Goal: Task Accomplishment & Management: Use online tool/utility

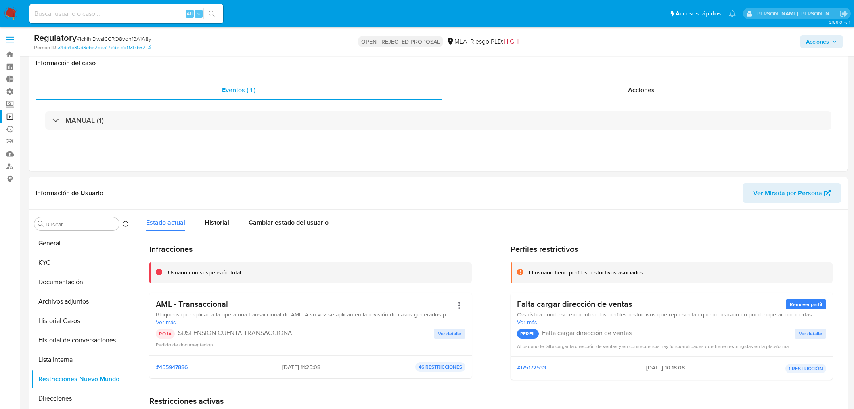
select select "10"
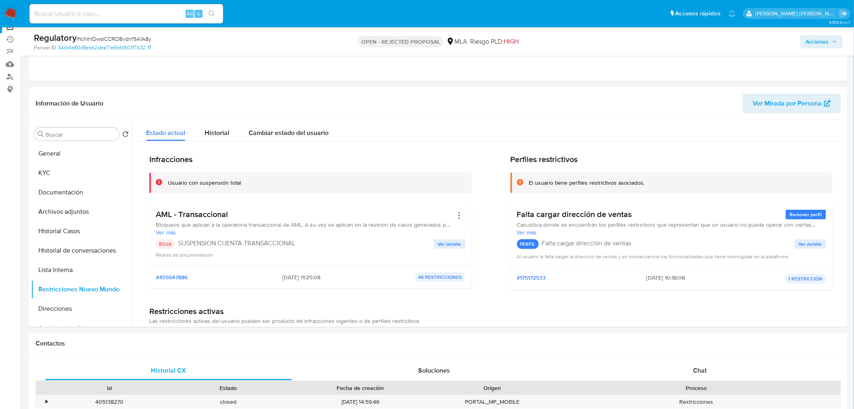
click at [10, 11] on img at bounding box center [11, 14] width 14 height 14
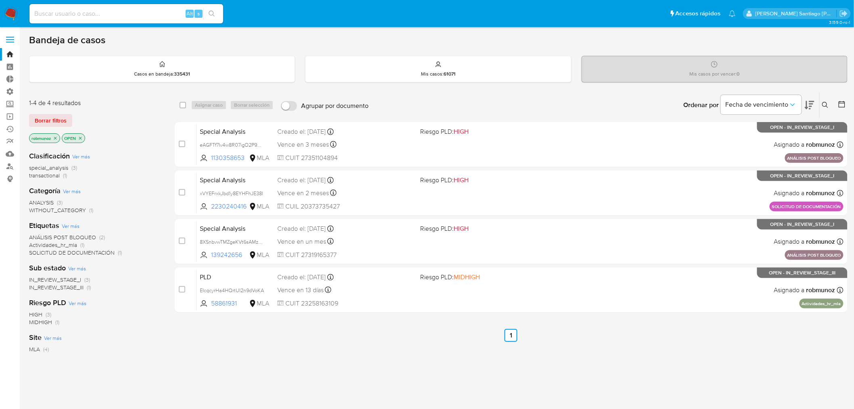
click at [11, 38] on label at bounding box center [10, 39] width 20 height 17
click at [0, 0] on input "checkbox" at bounding box center [0, 0] width 0 height 0
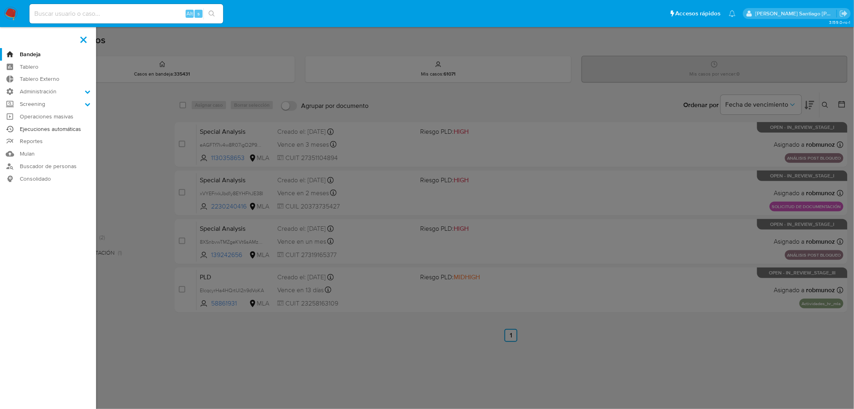
click at [68, 130] on link "Ejecuciones automáticas" at bounding box center [48, 129] width 96 height 13
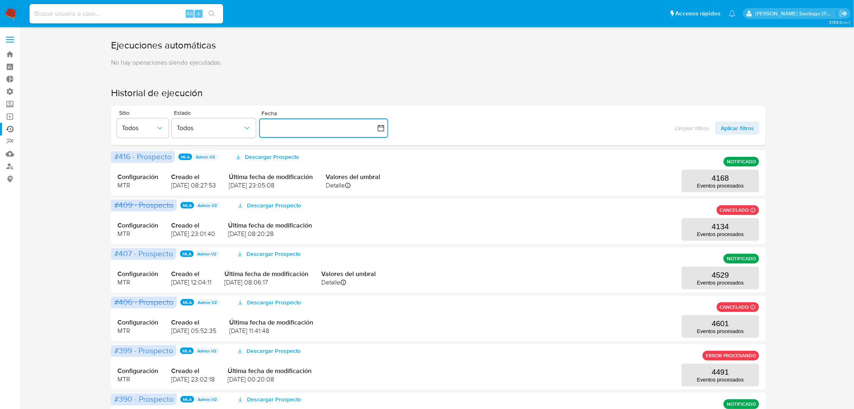
click at [293, 127] on button "button" at bounding box center [323, 127] width 129 height 19
click at [357, 70] on div "Ejecuciones automáticas No hay operaciones siendo ejecutadas. Historial de ejec…" at bounding box center [438, 348] width 655 height 619
click at [9, 39] on span at bounding box center [10, 39] width 8 height 1
click at [0, 0] on input "checkbox" at bounding box center [0, 0] width 0 height 0
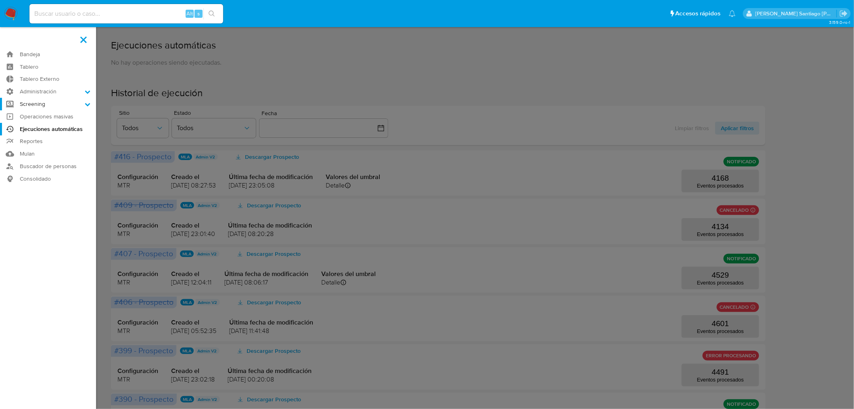
click at [87, 103] on icon at bounding box center [88, 104] width 6 height 6
click at [0, 0] on input "Screening" at bounding box center [0, 0] width 0 height 0
click at [72, 115] on link "Screening por Frecuencia" at bounding box center [48, 115] width 96 height 10
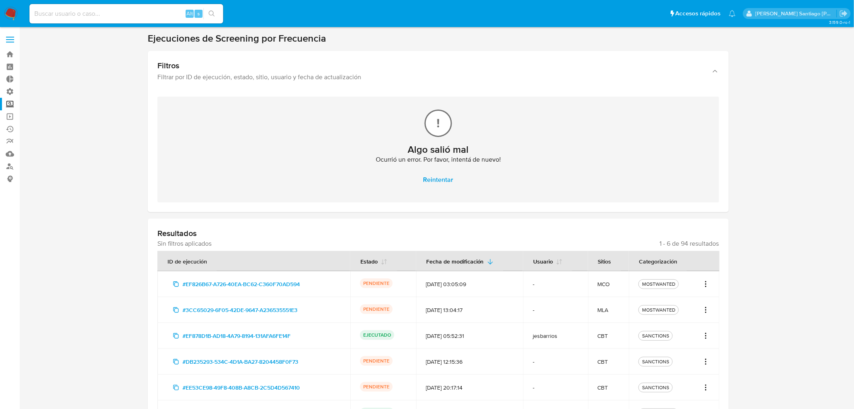
click at [704, 308] on icon "Acciones" at bounding box center [706, 310] width 8 height 10
click at [259, 310] on span "#3CC65029-6F05-42DE-9647-A236535551E3" at bounding box center [239, 309] width 115 height 13
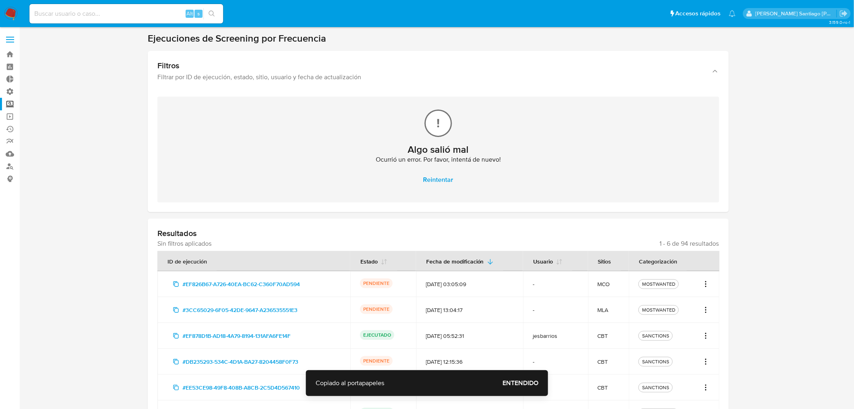
click at [515, 383] on span "Entendido" at bounding box center [521, 383] width 36 height 0
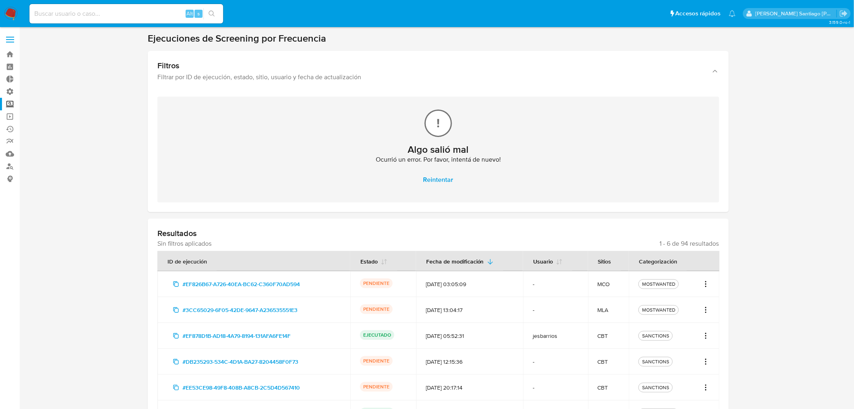
click at [708, 307] on icon "Acciones" at bounding box center [706, 310] width 8 height 10
click at [688, 334] on button "Ver detalles" at bounding box center [680, 327] width 61 height 19
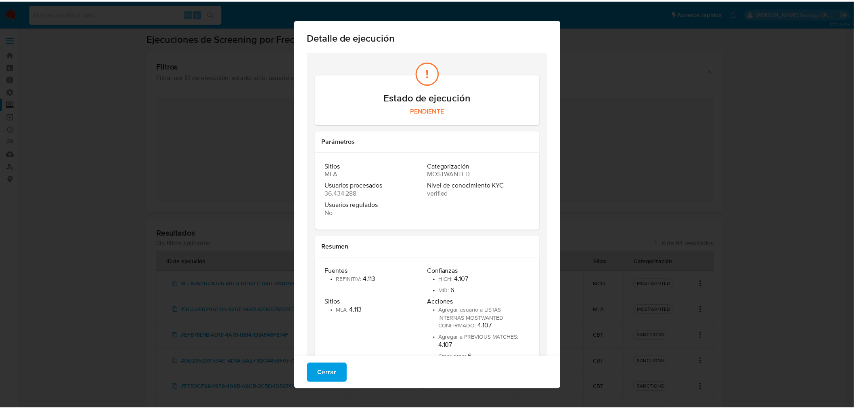
scroll to position [31, 0]
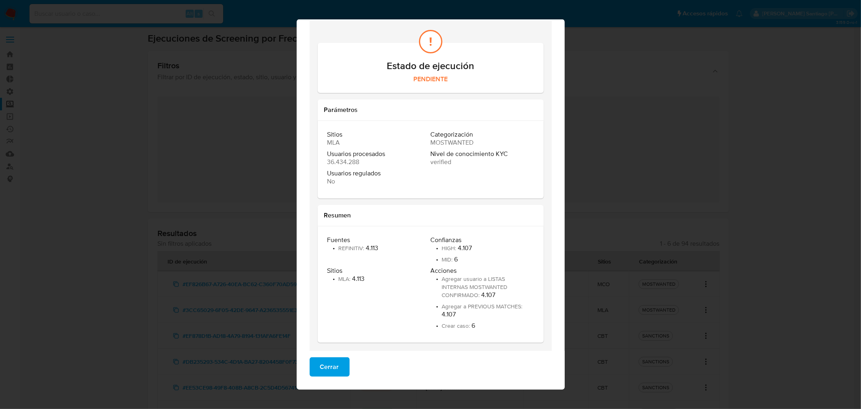
click at [335, 363] on button "Cerrar" at bounding box center [330, 366] width 40 height 19
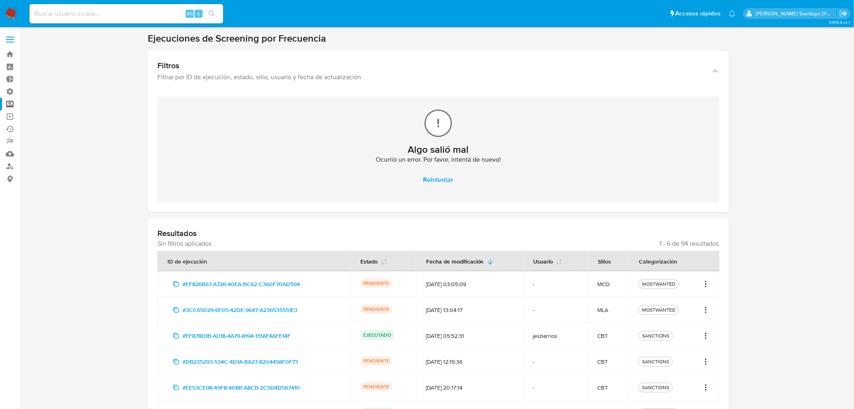
click at [274, 308] on span "#3CC65029-6F05-42DE-9647-A236535551E3" at bounding box center [239, 309] width 115 height 13
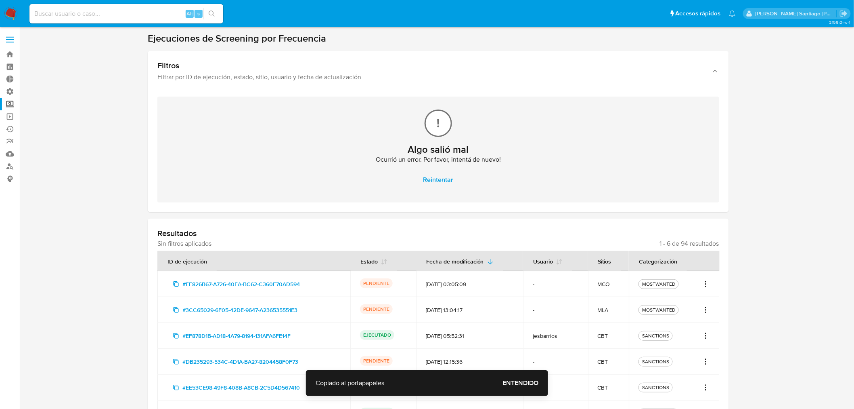
click at [707, 312] on icon "Acciones" at bounding box center [706, 312] width 1 height 1
click at [686, 344] on link "Ver registros" at bounding box center [680, 346] width 61 height 19
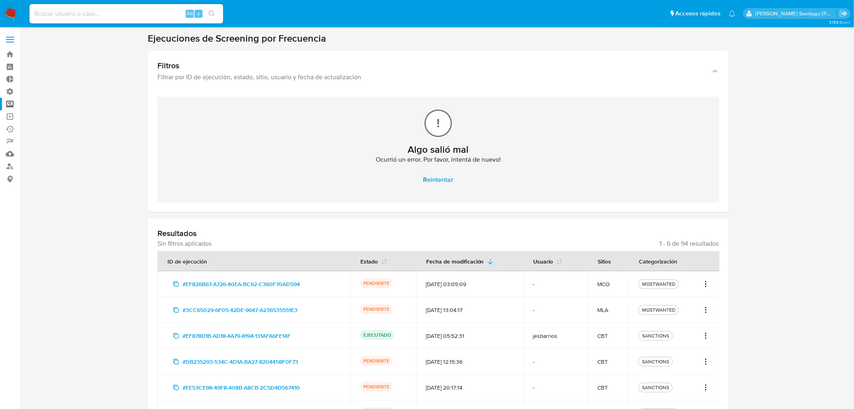
click at [13, 6] on nav "Pausado Ver notificaciones Alt s Accesos rápidos Presiona las siguientes teclas…" at bounding box center [427, 13] width 854 height 27
click at [11, 8] on img at bounding box center [11, 14] width 14 height 14
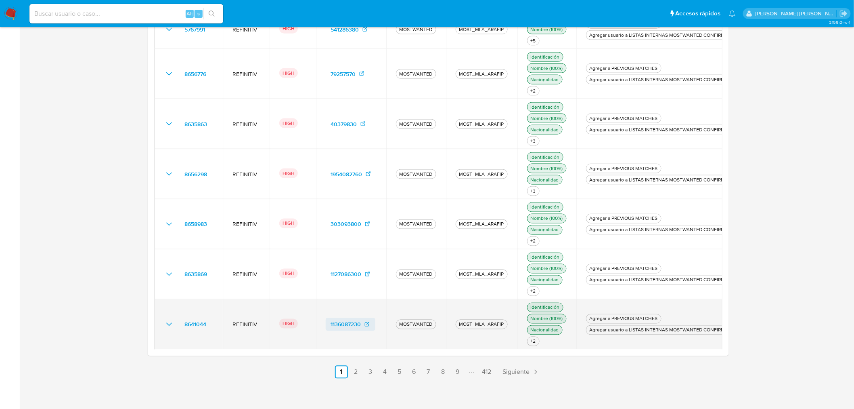
scroll to position [463, 0]
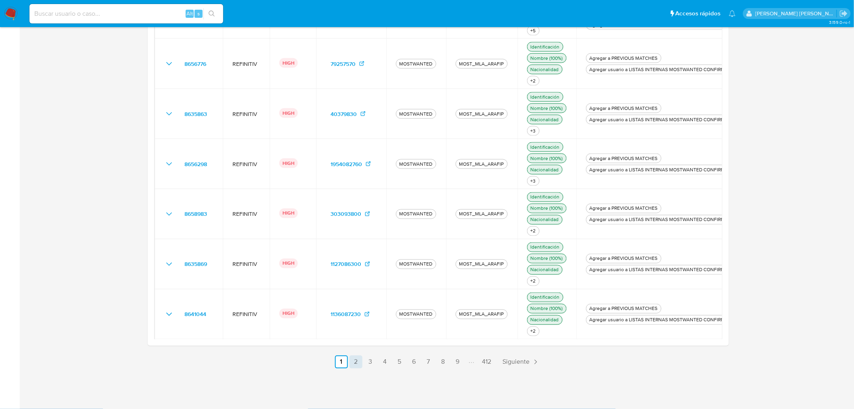
click at [352, 365] on link "2" at bounding box center [356, 361] width 13 height 13
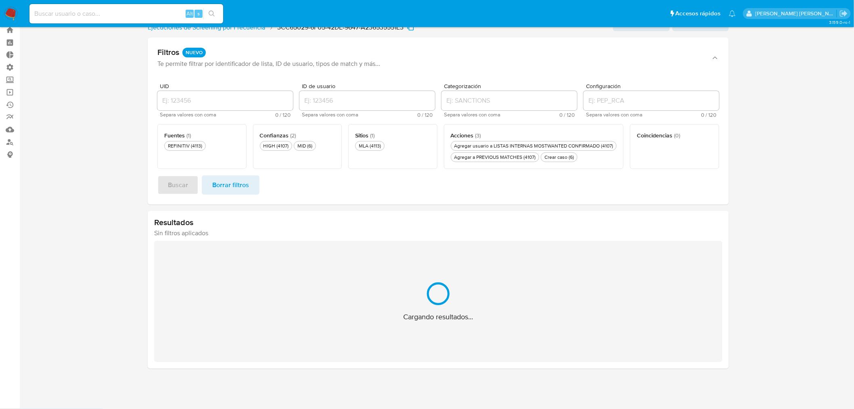
scroll to position [441, 0]
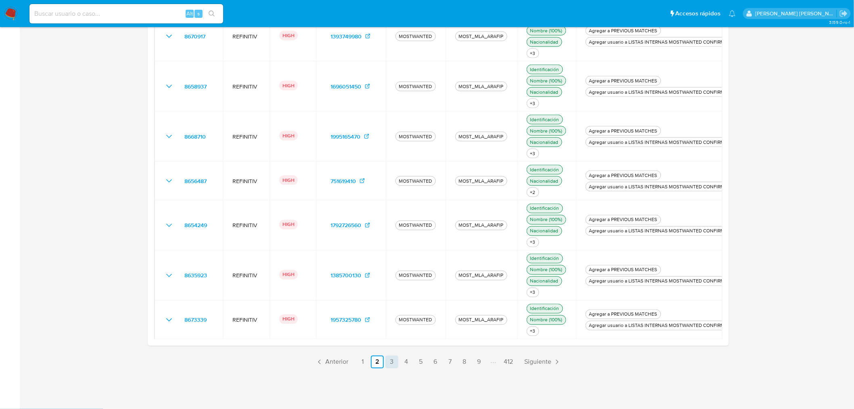
click at [395, 360] on link "3" at bounding box center [392, 361] width 13 height 13
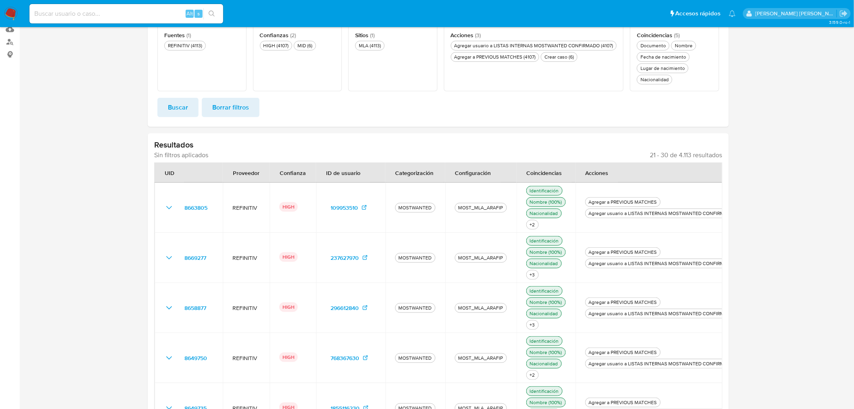
scroll to position [0, 0]
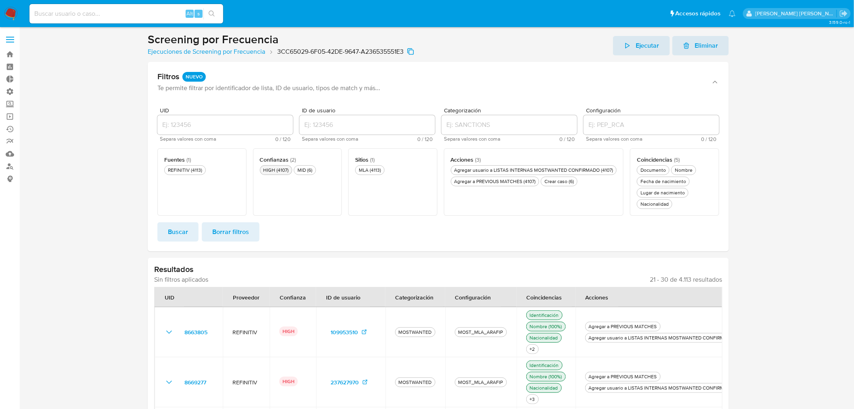
click at [288, 171] on div "HIGH (4107)" at bounding box center [276, 169] width 29 height 7
drag, startPoint x: 322, startPoint y: 163, endPoint x: 315, endPoint y: 170, distance: 9.1
click at [321, 164] on div "Confianzas ( 2 ) HIGH (4107) MID (6)" at bounding box center [297, 181] width 89 height 67
click at [315, 170] on div "MID (6)" at bounding box center [310, 169] width 18 height 7
click at [288, 170] on div "HIGH (4107)" at bounding box center [276, 169] width 29 height 7
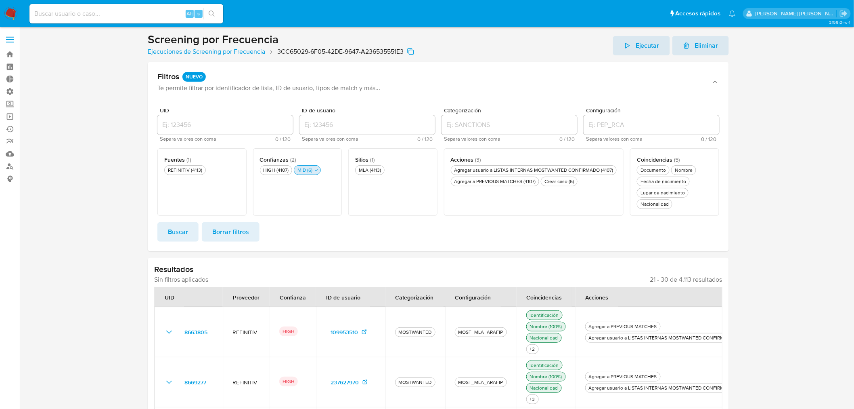
click at [305, 173] on div "MID (6)" at bounding box center [305, 169] width 18 height 7
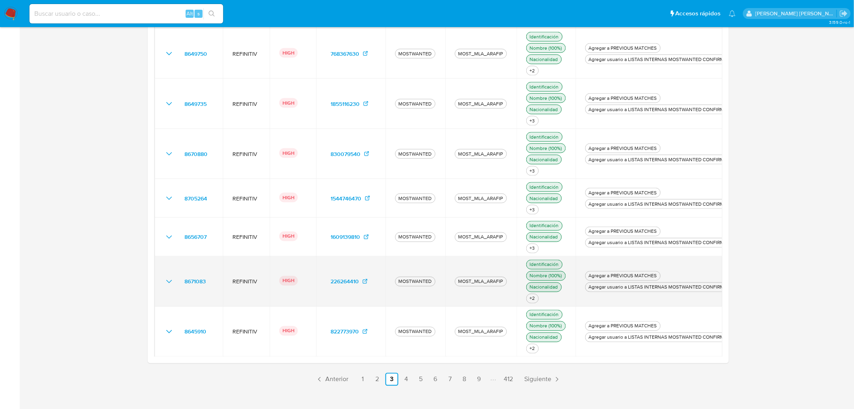
scroll to position [452, 0]
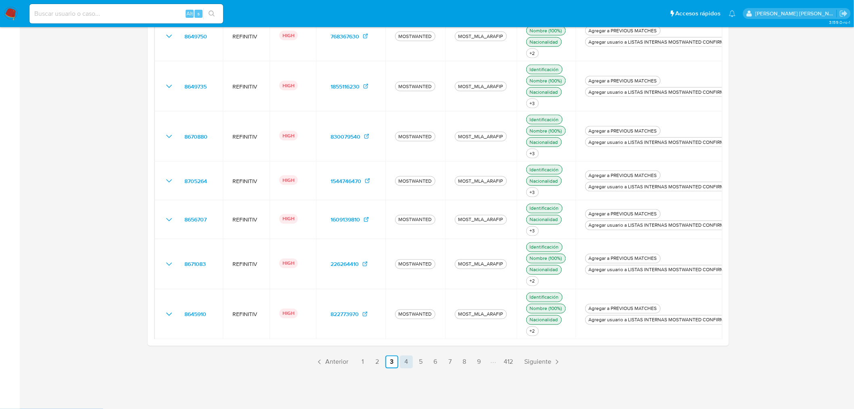
click at [409, 359] on link "4" at bounding box center [406, 361] width 13 height 13
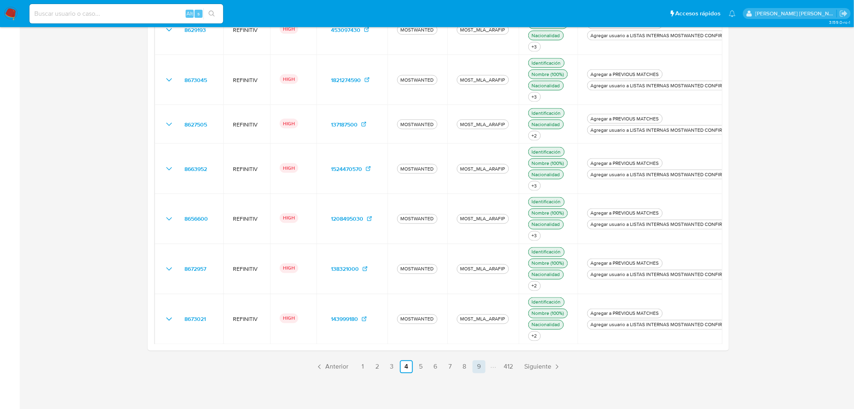
click at [474, 373] on link "9" at bounding box center [479, 366] width 13 height 13
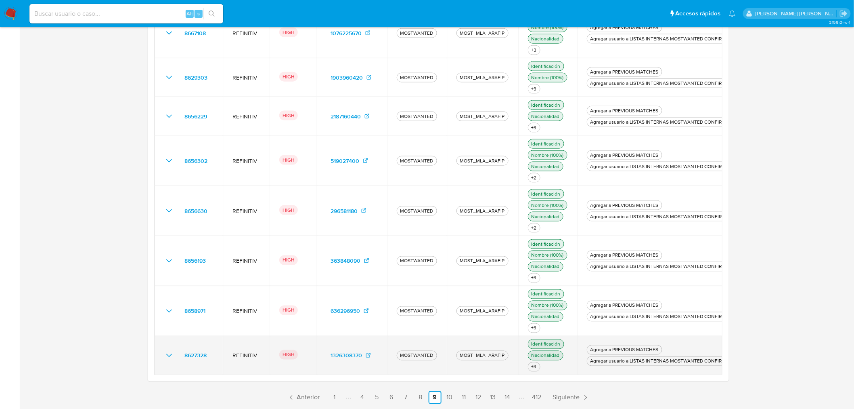
scroll to position [430, 0]
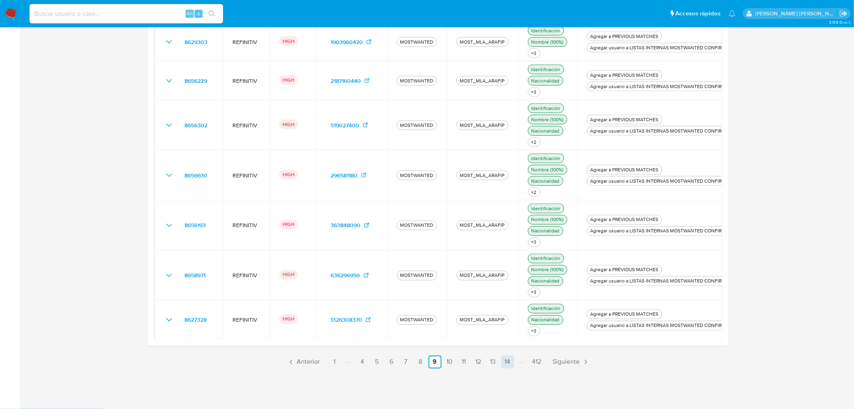
click at [510, 363] on link "14" at bounding box center [507, 361] width 13 height 13
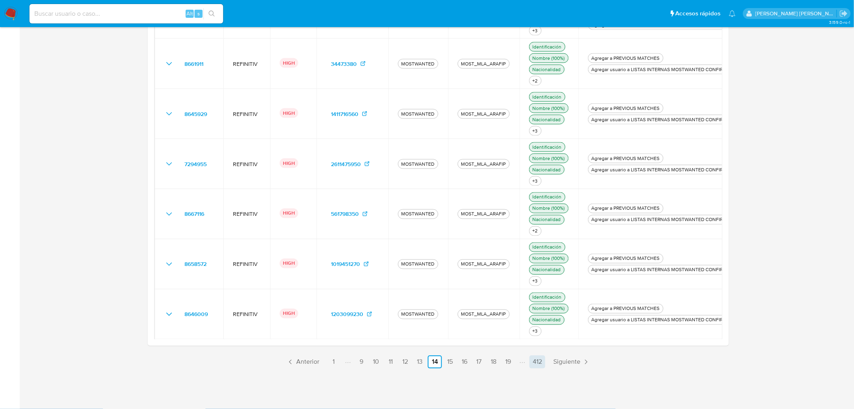
click at [541, 359] on link "412" at bounding box center [538, 361] width 16 height 13
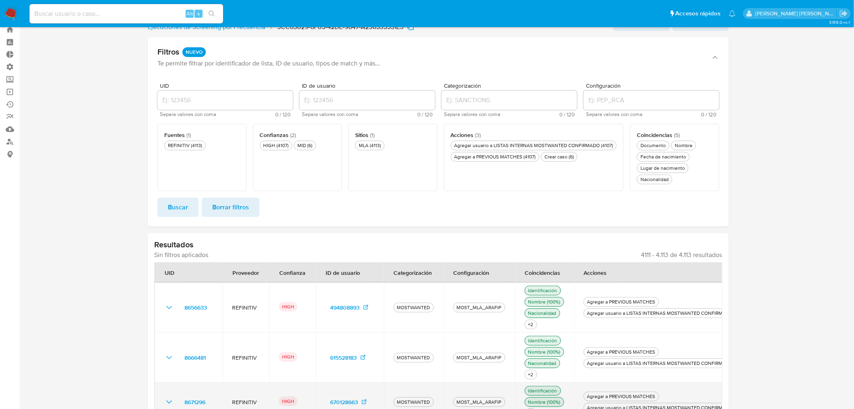
scroll to position [113, 0]
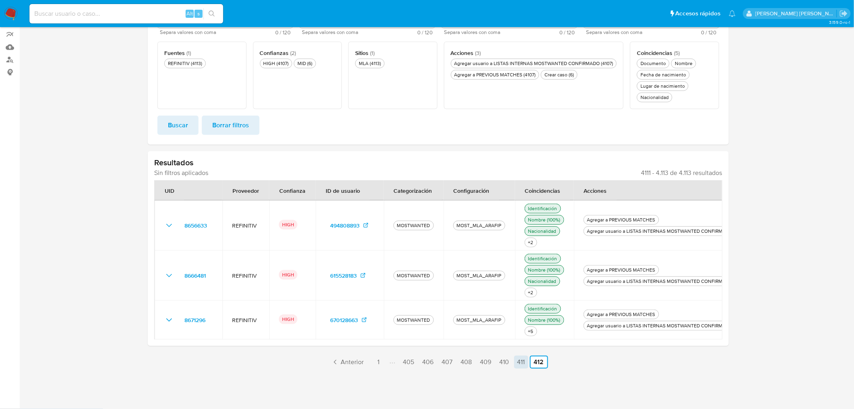
click at [520, 359] on link "411" at bounding box center [521, 361] width 14 height 13
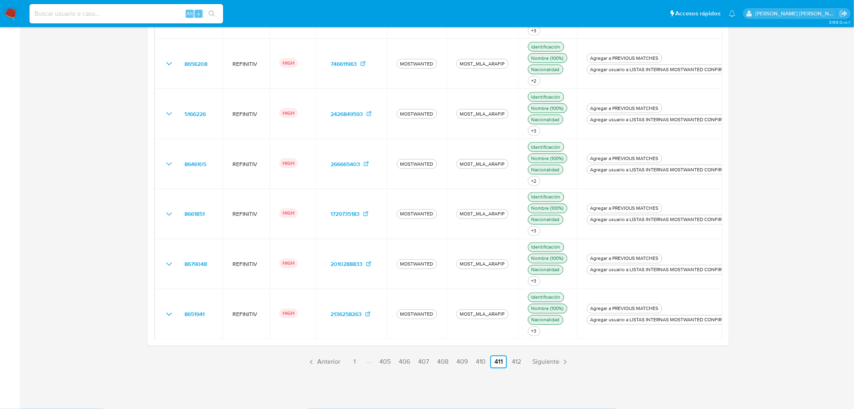
click at [479, 364] on link "410" at bounding box center [481, 361] width 16 height 13
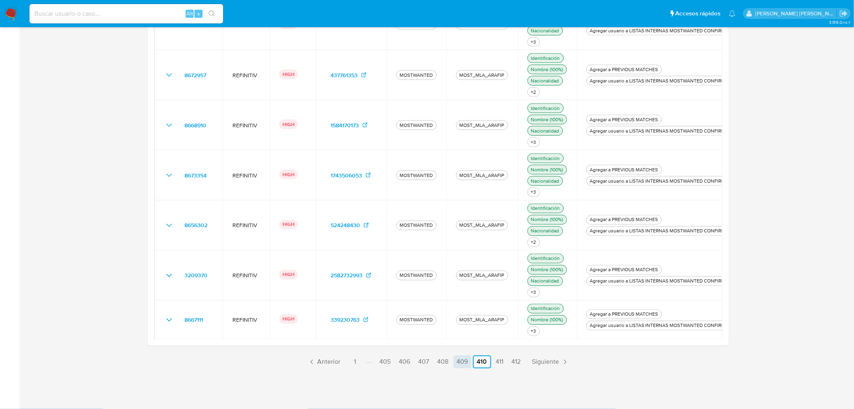
click at [458, 364] on link "409" at bounding box center [463, 361] width 18 height 13
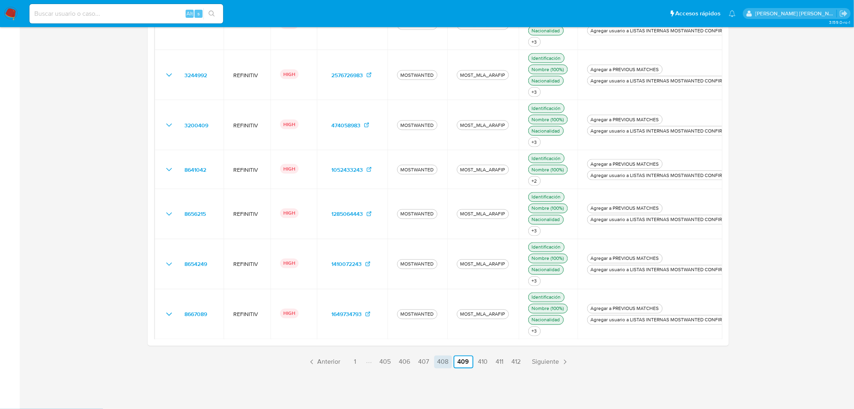
click at [447, 360] on link "408" at bounding box center [443, 361] width 18 height 13
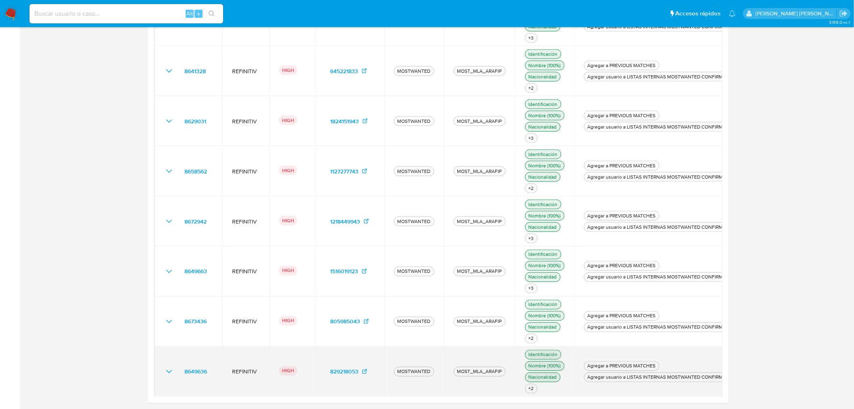
scroll to position [463, 0]
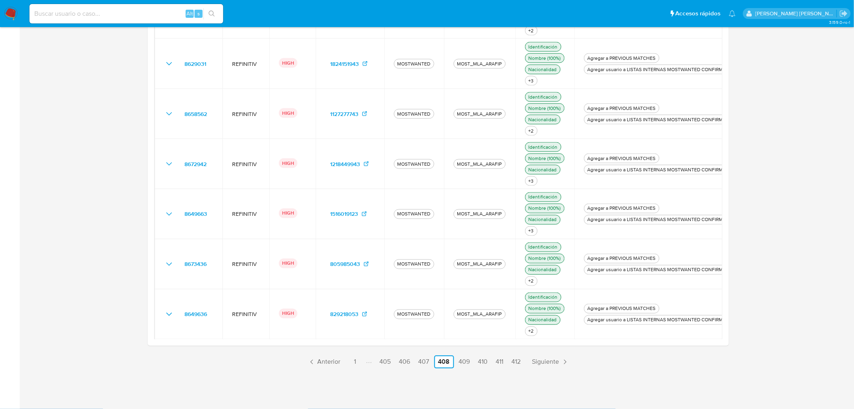
click at [425, 364] on link "407" at bounding box center [423, 361] width 17 height 13
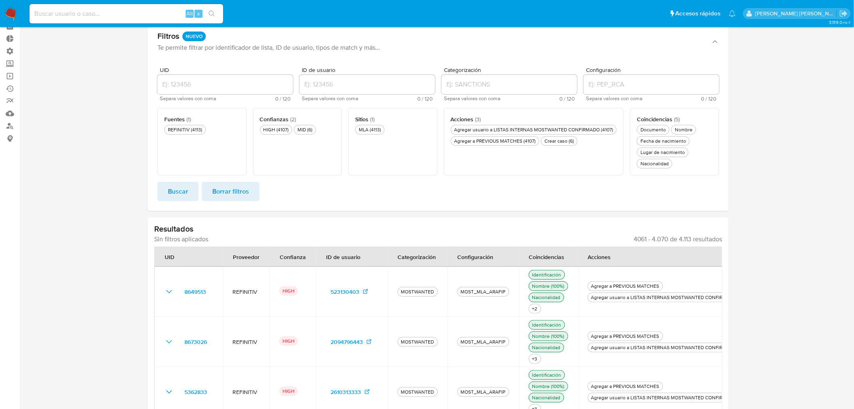
scroll to position [0, 0]
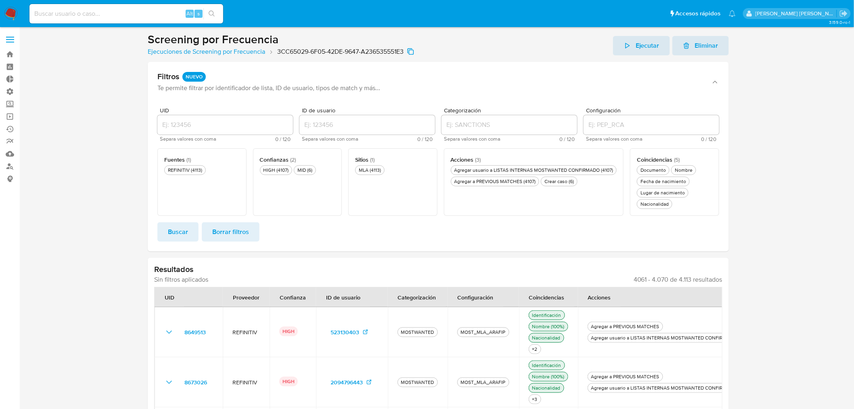
click at [635, 42] on span "Ejecutar" at bounding box center [642, 46] width 36 height 18
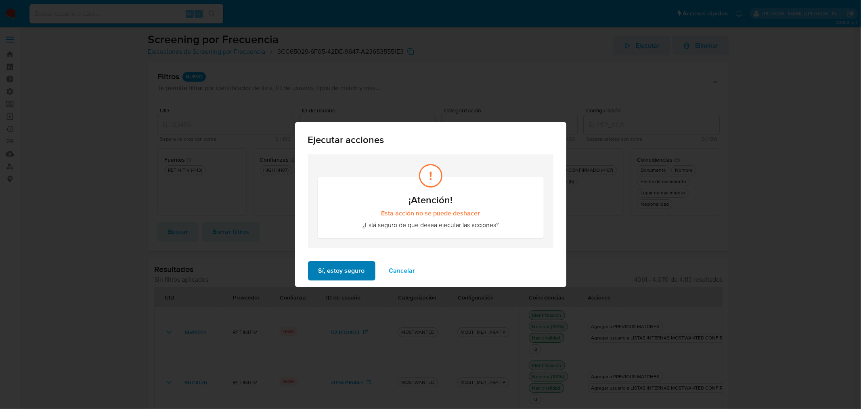
click at [359, 273] on span "Sí, estoy seguro" at bounding box center [342, 271] width 46 height 18
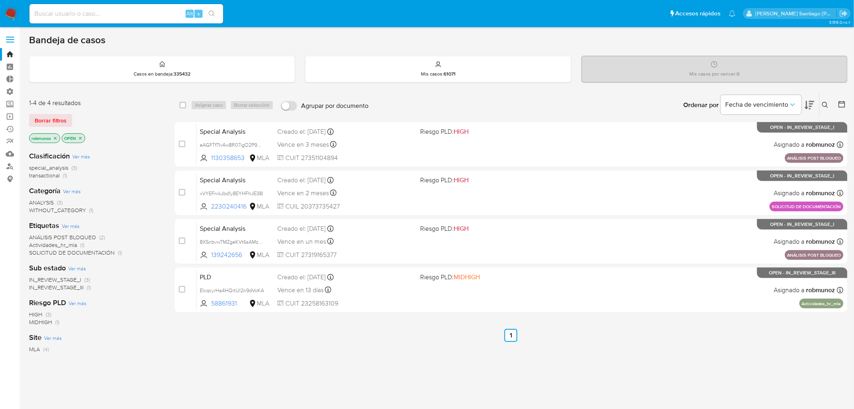
click at [11, 10] on img at bounding box center [11, 14] width 14 height 14
click at [8, 114] on link "Operaciones masivas" at bounding box center [48, 116] width 96 height 13
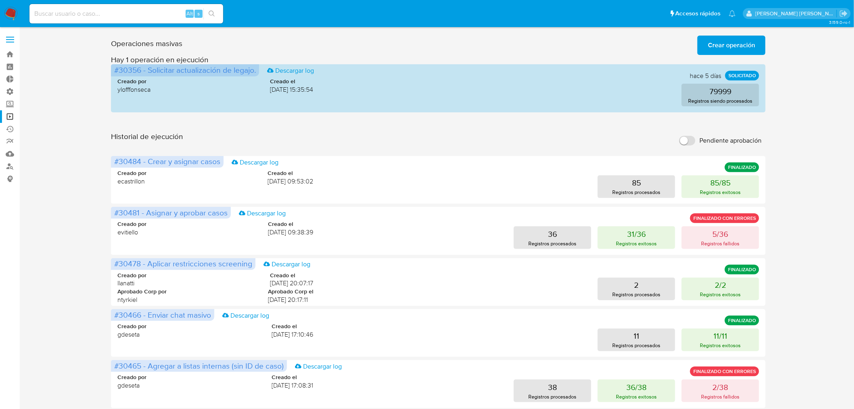
click at [742, 40] on span "Crear operación" at bounding box center [731, 45] width 47 height 18
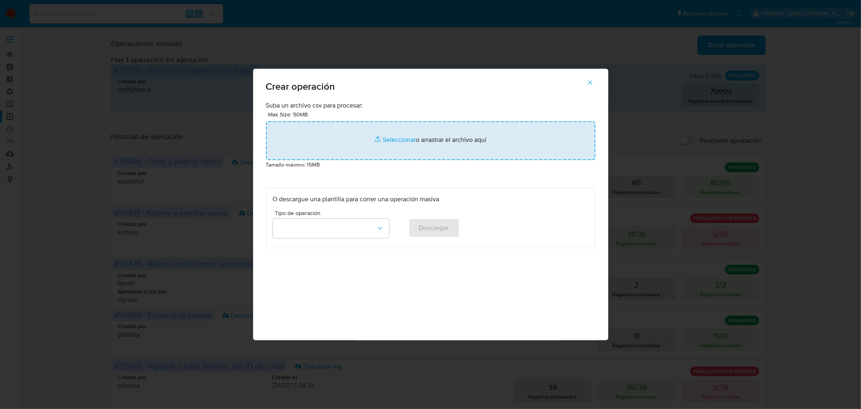
click at [450, 147] on input "file" at bounding box center [430, 140] width 329 height 39
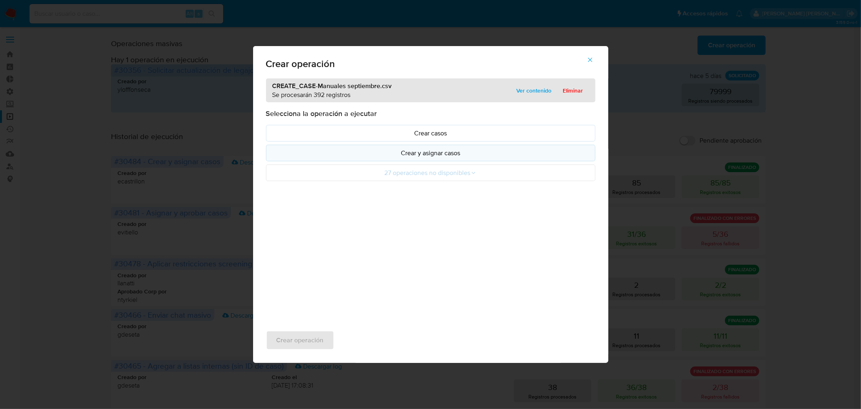
click at [447, 153] on p "Crear y asignar casos" at bounding box center [431, 152] width 316 height 9
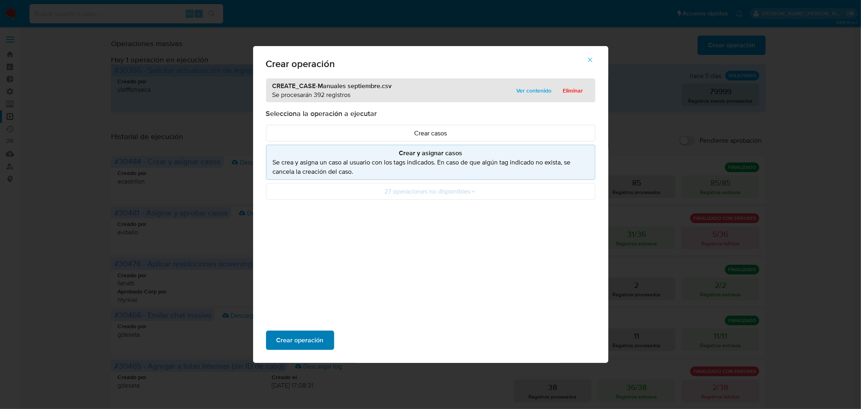
click at [330, 333] on button "Crear operación" at bounding box center [300, 339] width 68 height 19
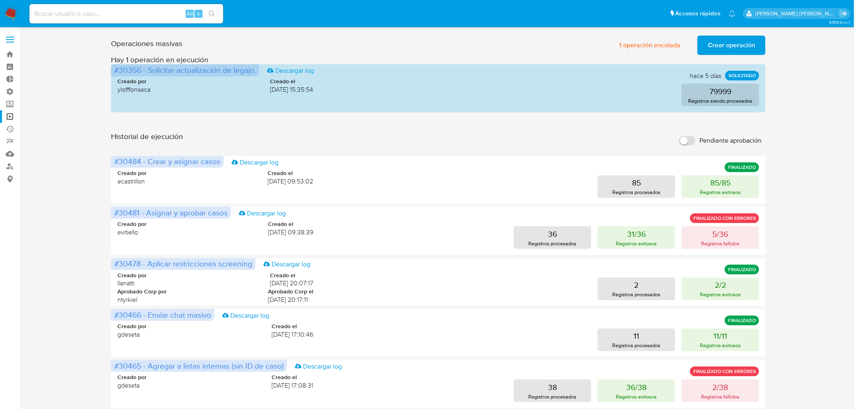
click at [13, 19] on img at bounding box center [11, 14] width 14 height 14
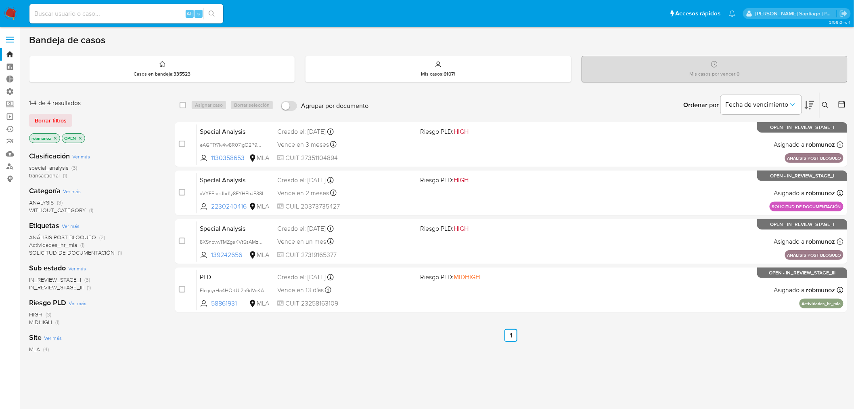
click at [13, 41] on label at bounding box center [10, 39] width 20 height 17
click at [10, 37] on label at bounding box center [10, 39] width 20 height 17
click at [0, 0] on input "checkbox" at bounding box center [0, 0] width 0 height 0
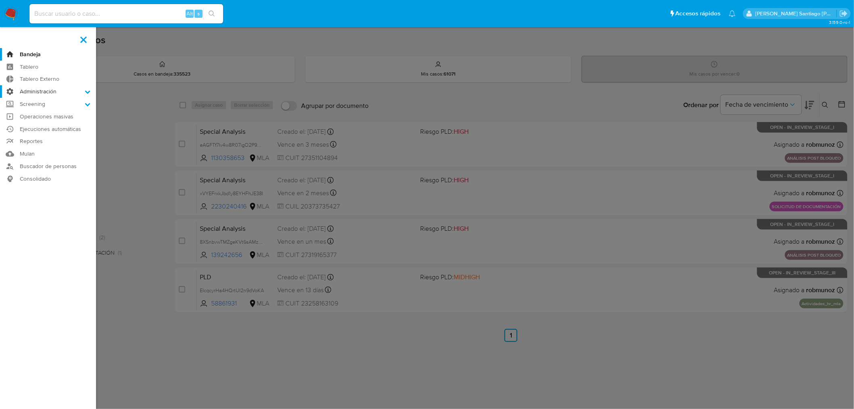
click at [88, 92] on icon at bounding box center [87, 91] width 5 height 3
click at [0, 0] on input "Administración" at bounding box center [0, 0] width 0 height 0
click at [44, 90] on label "Administración" at bounding box center [48, 91] width 96 height 13
click at [0, 0] on input "Administración" at bounding box center [0, 0] width 0 height 0
click at [44, 92] on label "Administración" at bounding box center [48, 91] width 96 height 13
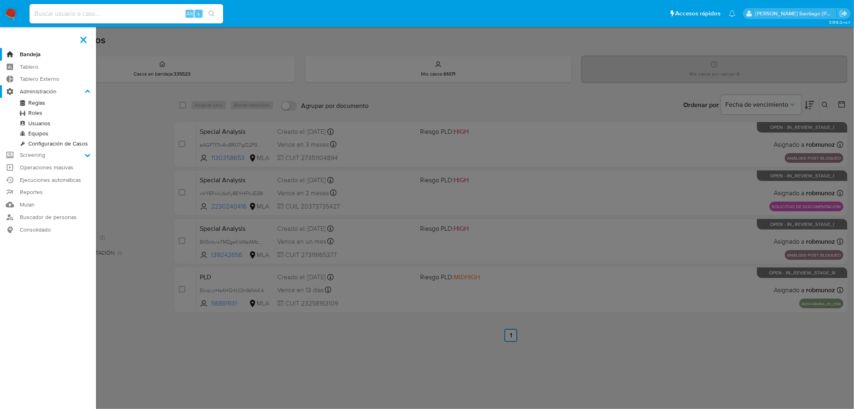
click at [0, 0] on input "Administración" at bounding box center [0, 0] width 0 height 0
click at [38, 101] on link "Reglas" at bounding box center [48, 103] width 96 height 10
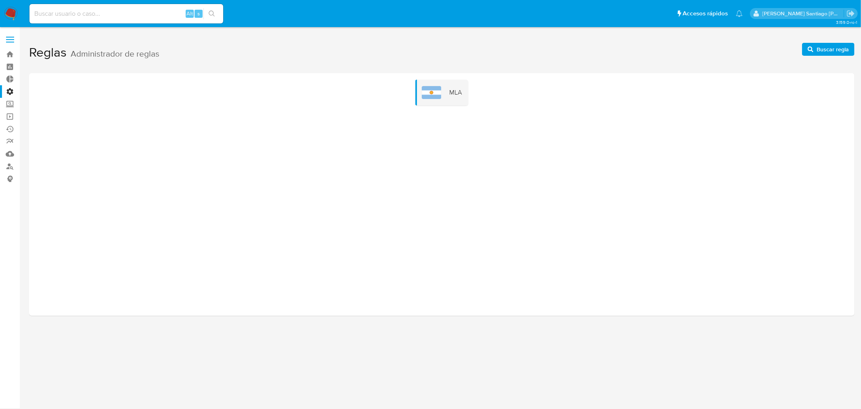
click at [435, 99] on div "MLA" at bounding box center [441, 93] width 53 height 26
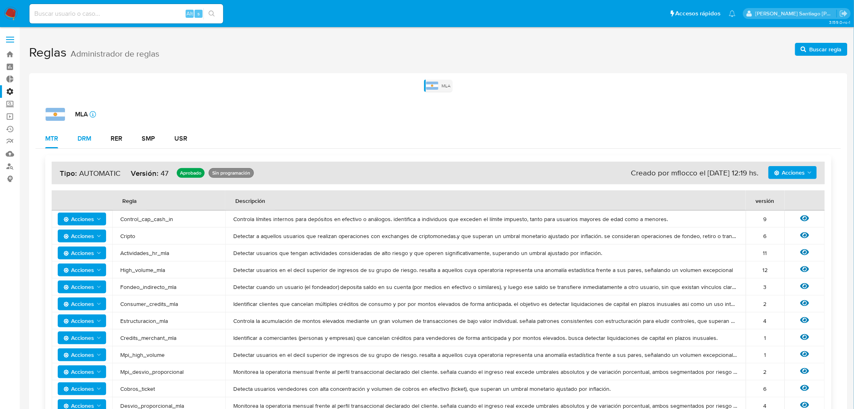
click at [86, 138] on div "DRM" at bounding box center [85, 138] width 14 height 6
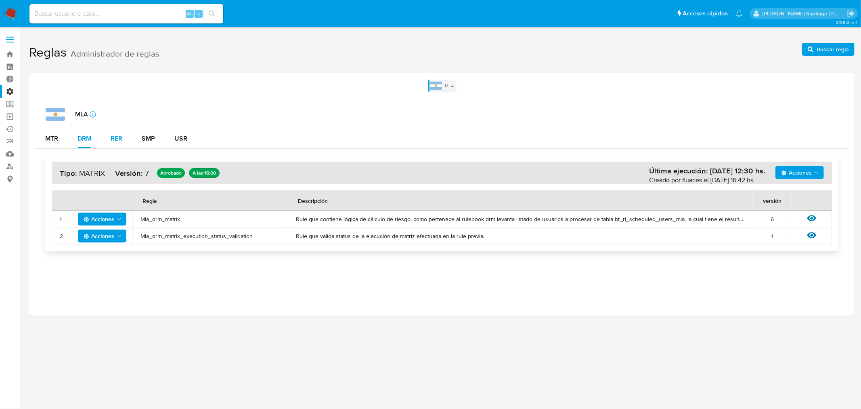
click at [124, 140] on button "RER" at bounding box center [116, 138] width 31 height 19
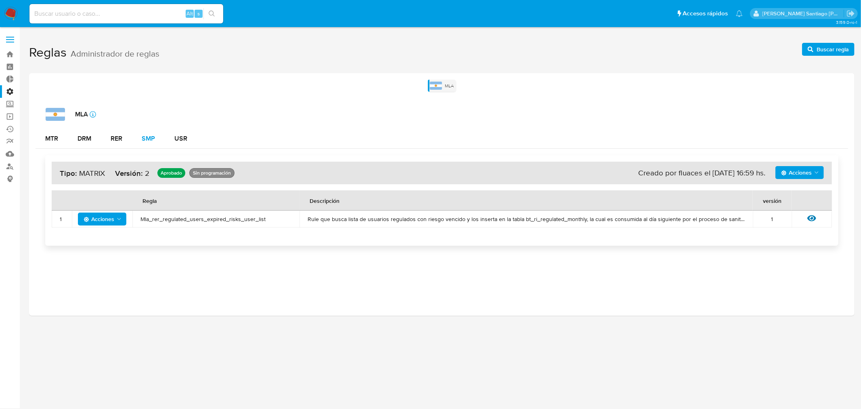
drag, startPoint x: 146, startPoint y: 139, endPoint x: 158, endPoint y: 138, distance: 12.6
click at [148, 139] on div "SMP" at bounding box center [148, 138] width 13 height 6
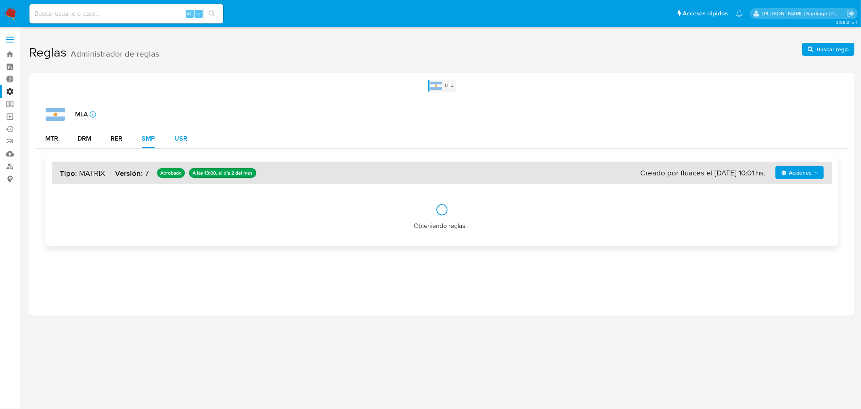
click at [179, 138] on div "USR" at bounding box center [180, 138] width 13 height 6
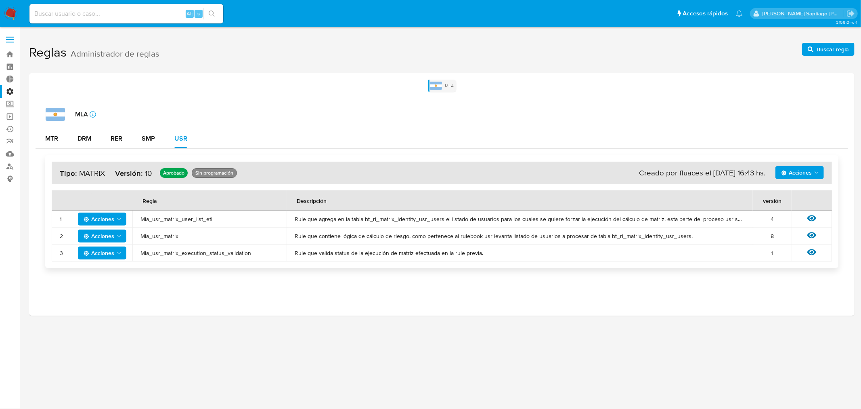
click at [8, 95] on label "Administración" at bounding box center [48, 91] width 96 height 13
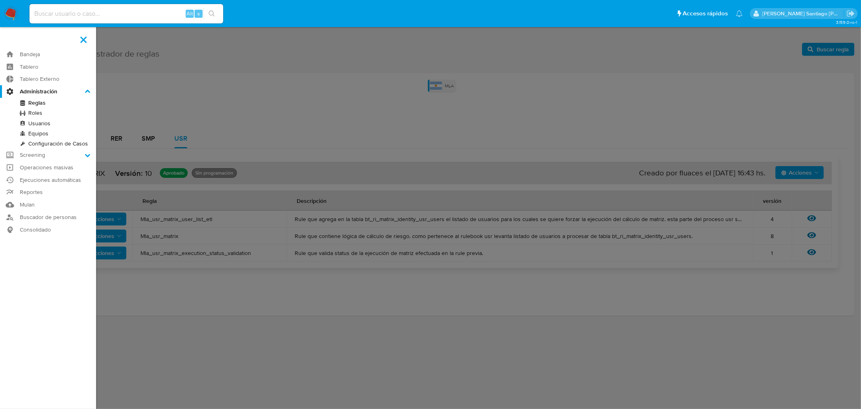
click at [0, 0] on input "Administración" at bounding box center [0, 0] width 0 height 0
click at [72, 179] on link "Ejecuciones automáticas" at bounding box center [48, 180] width 96 height 13
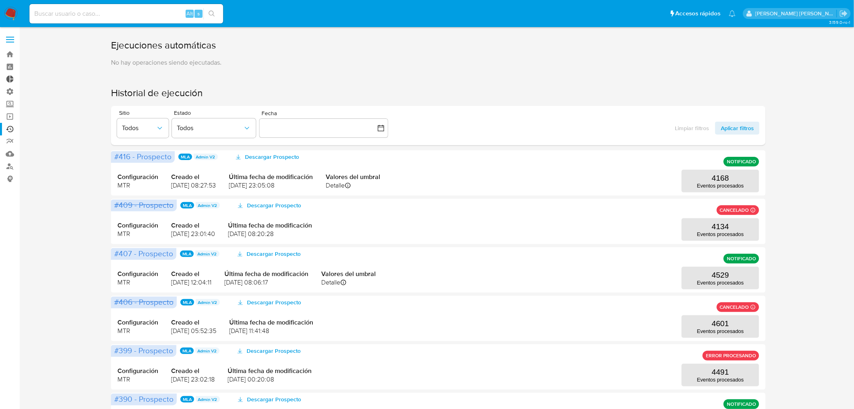
click at [10, 78] on link "Tablero Externo" at bounding box center [48, 79] width 96 height 13
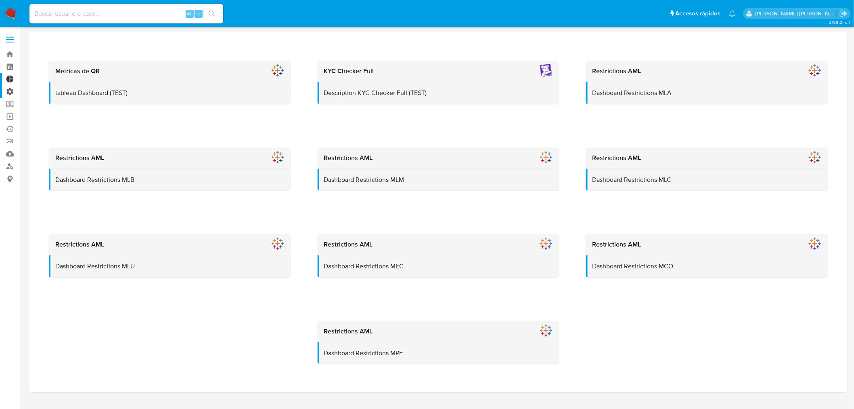
click at [6, 89] on label "Administración" at bounding box center [48, 91] width 96 height 13
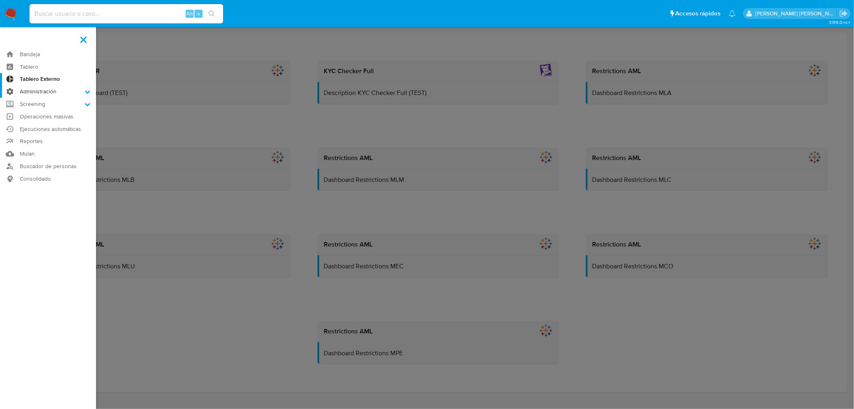
click at [0, 0] on input "Administración" at bounding box center [0, 0] width 0 height 0
click at [36, 111] on link "Roles" at bounding box center [48, 113] width 96 height 10
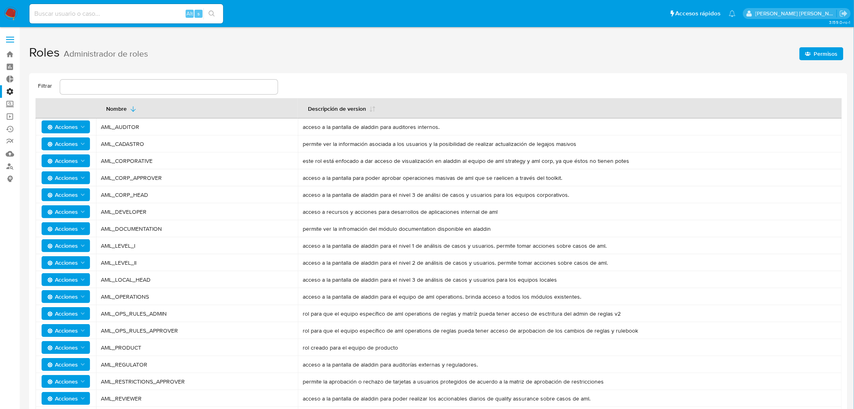
click at [12, 91] on label "Administración" at bounding box center [48, 91] width 96 height 13
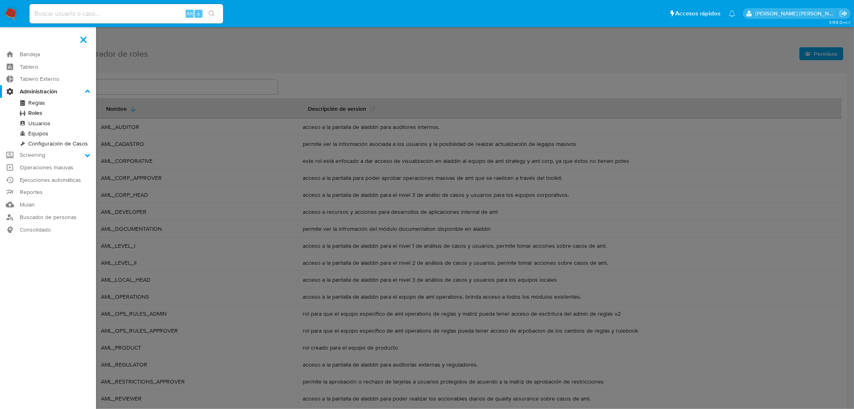
click at [0, 0] on input "Administración" at bounding box center [0, 0] width 0 height 0
click at [58, 180] on link "Ejecuciones automáticas" at bounding box center [48, 180] width 96 height 13
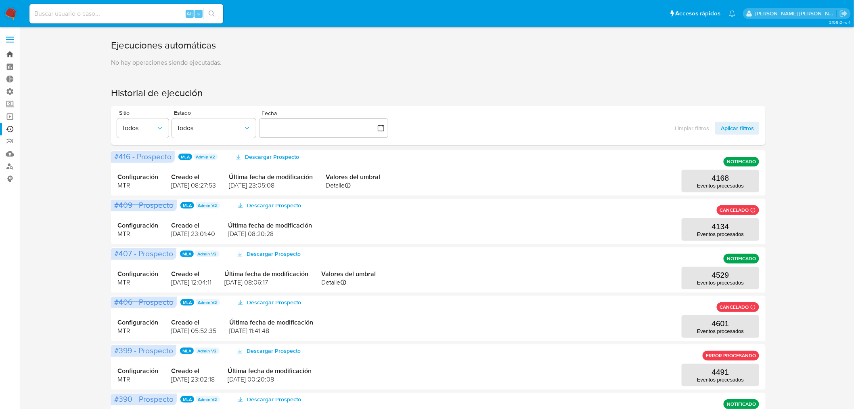
click at [10, 57] on link "Bandeja" at bounding box center [48, 54] width 96 height 13
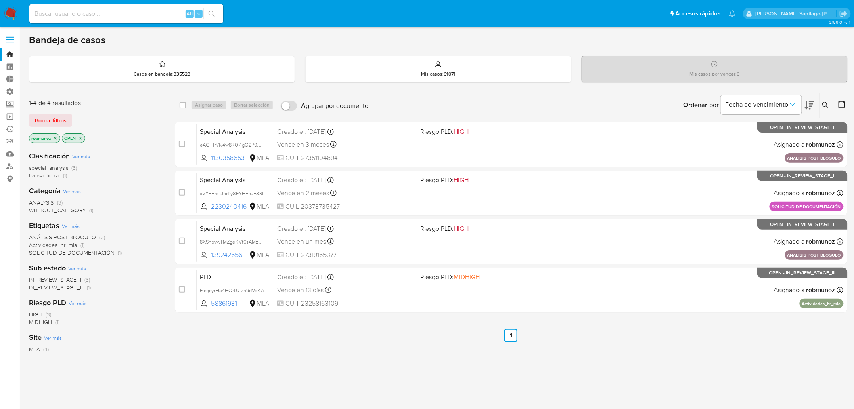
click at [12, 43] on label at bounding box center [10, 39] width 20 height 17
click at [0, 0] on input "checkbox" at bounding box center [0, 0] width 0 height 0
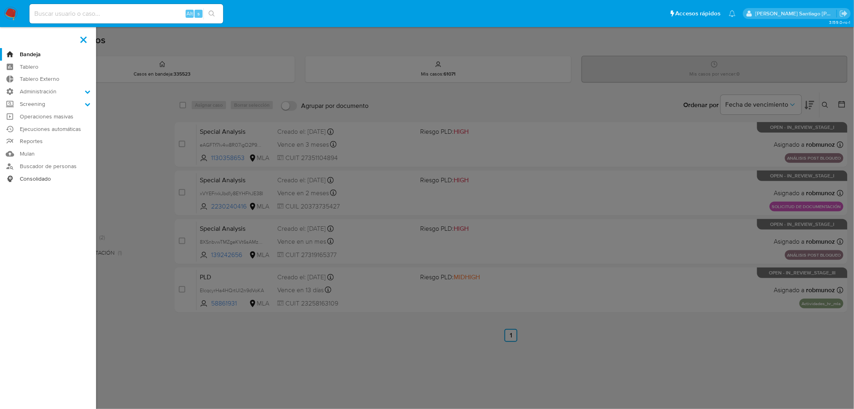
click at [50, 178] on link "Consolidado" at bounding box center [48, 178] width 96 height 13
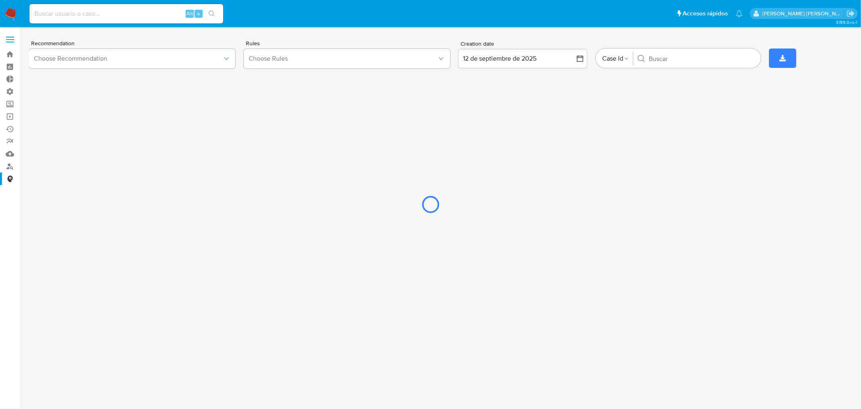
drag, startPoint x: 285, startPoint y: 57, endPoint x: 306, endPoint y: 59, distance: 21.5
click at [285, 58] on div at bounding box center [430, 204] width 861 height 409
click at [229, 59] on div at bounding box center [430, 204] width 861 height 409
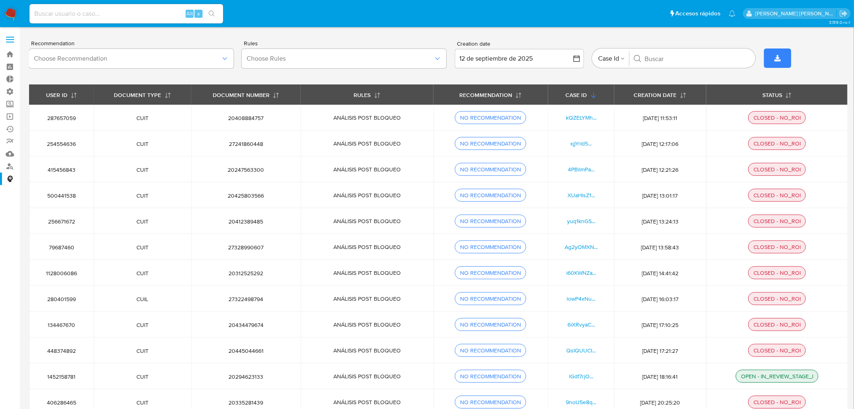
click at [13, 37] on label at bounding box center [10, 39] width 20 height 17
click at [0, 0] on input "checkbox" at bounding box center [0, 0] width 0 height 0
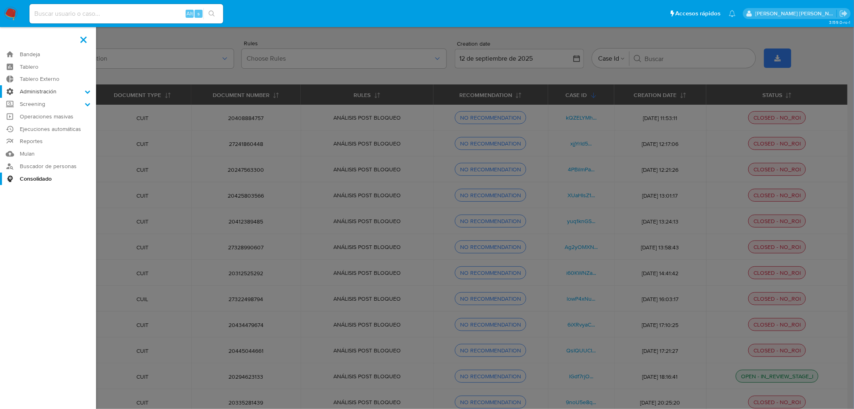
click at [86, 89] on icon at bounding box center [88, 92] width 6 height 6
click at [0, 0] on input "Administración" at bounding box center [0, 0] width 0 height 0
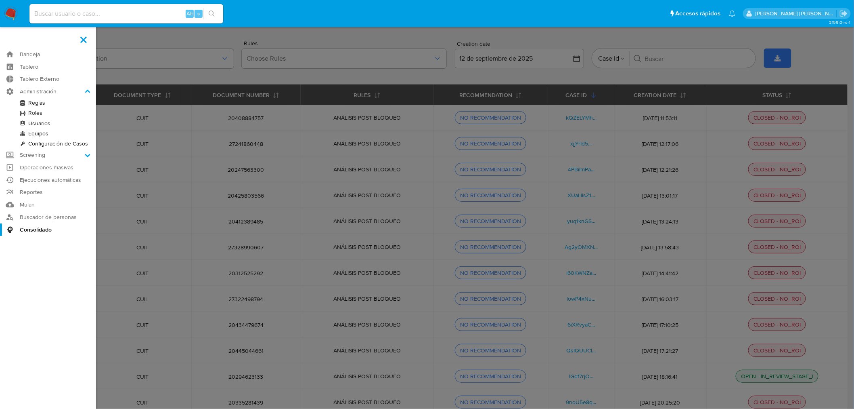
click at [46, 145] on link "Configuración de Casos" at bounding box center [48, 143] width 96 height 10
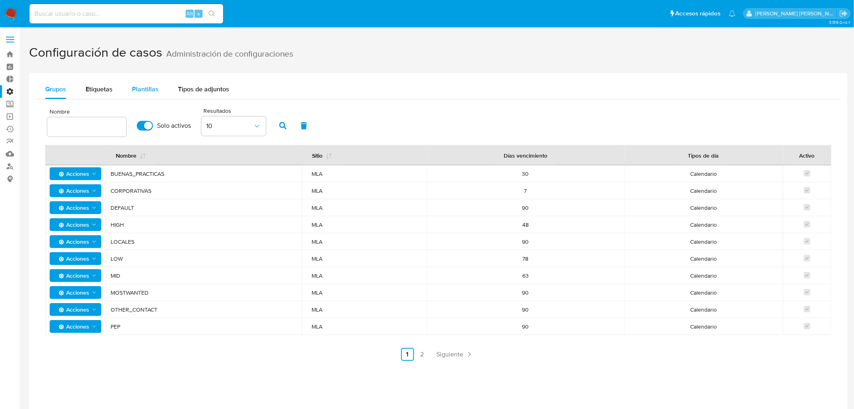
click at [142, 84] on span "Plantillas" at bounding box center [145, 88] width 27 height 9
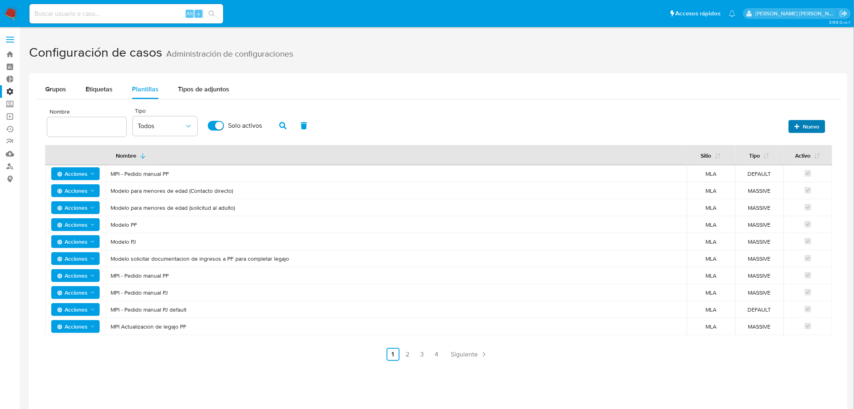
click at [796, 126] on icon "button" at bounding box center [797, 126] width 5 height 5
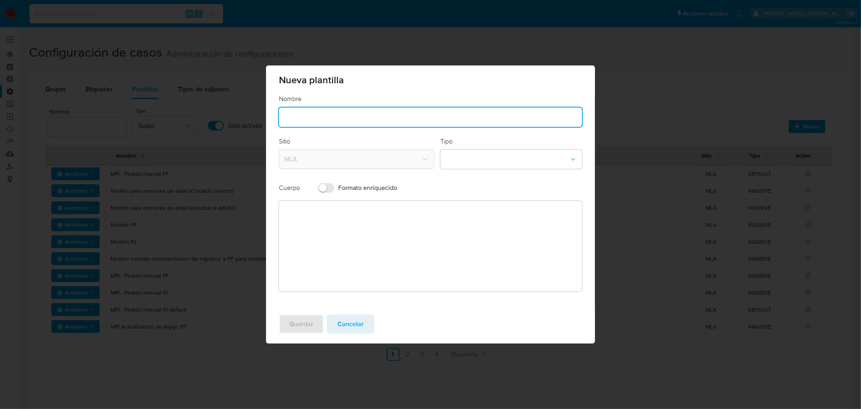
click at [394, 122] on input "text" at bounding box center [430, 117] width 303 height 10
drag, startPoint x: 394, startPoint y: 122, endPoint x: 158, endPoint y: 103, distance: 236.5
click at [158, 103] on div "Nueva plantilla Nombre Alertas Credits Sitio MLA Tipo Cuerpo Formato enriquecid…" at bounding box center [430, 204] width 861 height 409
type input "Modelo credits"
click at [461, 154] on button "template-type-dropdown" at bounding box center [511, 158] width 142 height 19
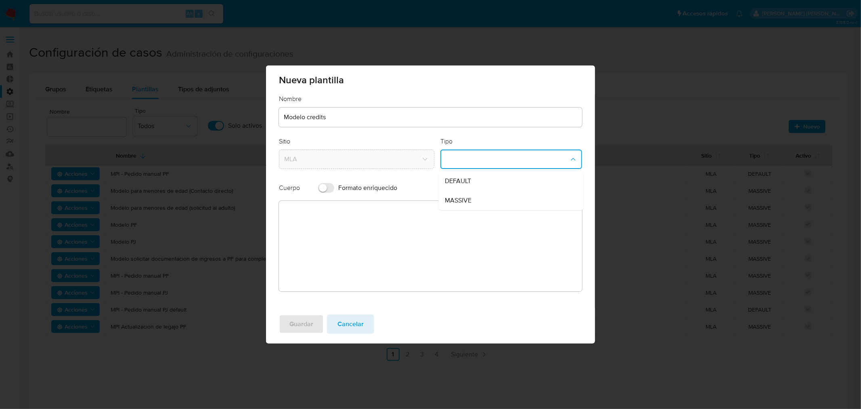
click at [491, 197] on div "MASSIVE" at bounding box center [508, 200] width 127 height 19
click at [382, 209] on textarea at bounding box center [430, 246] width 303 height 90
click at [356, 317] on span "Cancelar" at bounding box center [351, 324] width 26 height 18
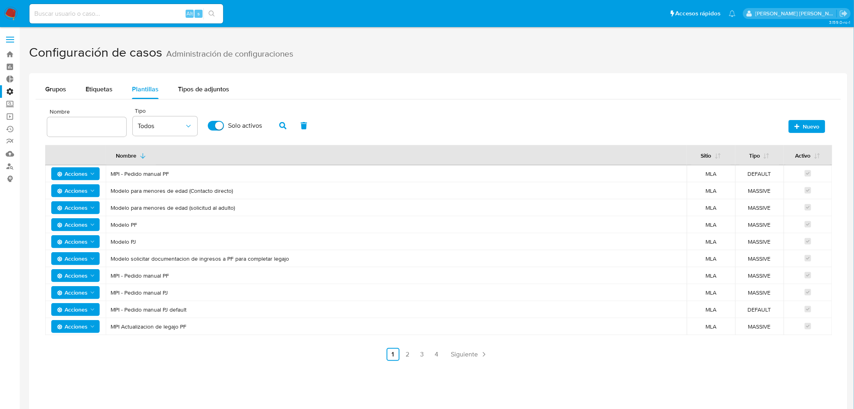
click at [90, 224] on icon "Acciones" at bounding box center [92, 224] width 6 height 6
click at [81, 249] on button "Editar" at bounding box center [75, 244] width 73 height 19
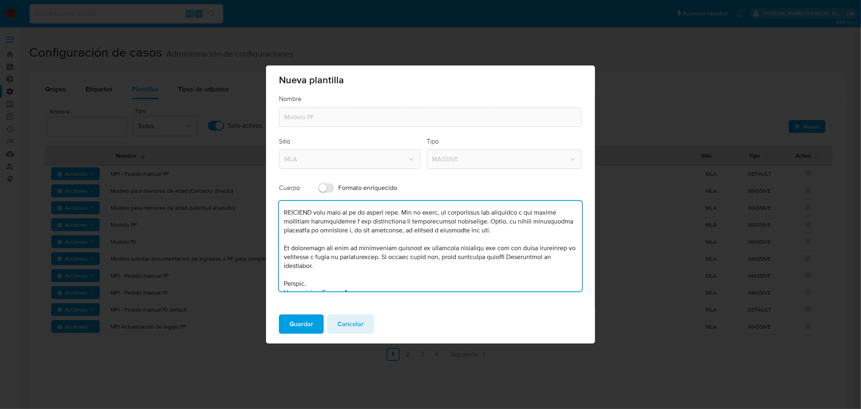
scroll to position [302, 0]
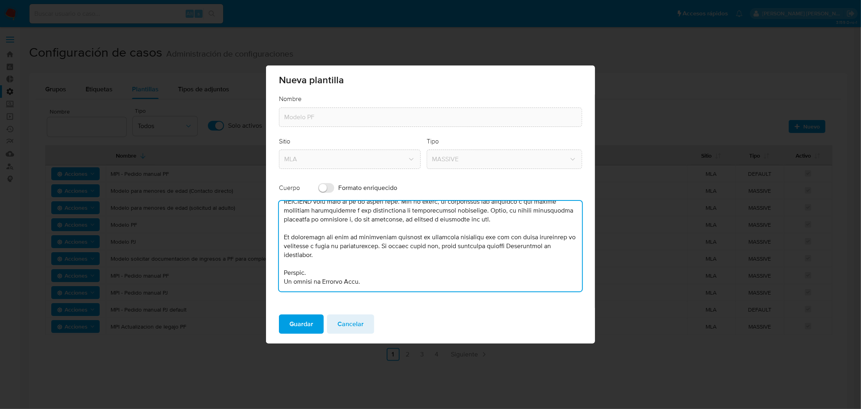
drag, startPoint x: 283, startPoint y: 209, endPoint x: 439, endPoint y: 275, distance: 169.5
click at [439, 276] on textarea at bounding box center [430, 246] width 303 height 90
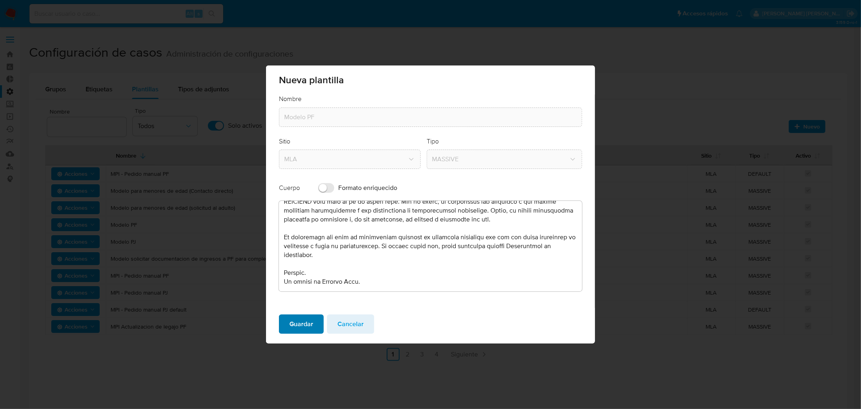
click at [308, 324] on span "Guardar" at bounding box center [301, 324] width 24 height 18
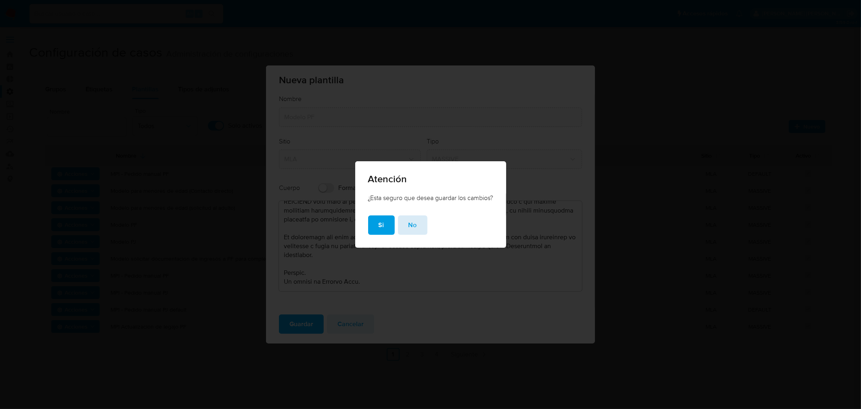
click at [415, 221] on button "No" at bounding box center [412, 224] width 29 height 19
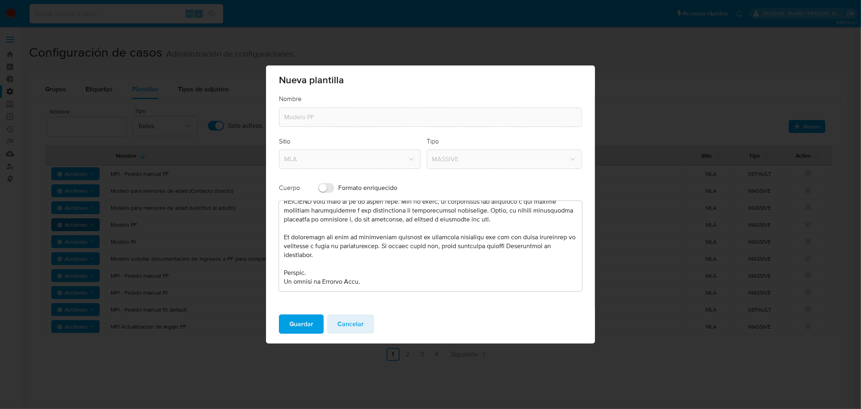
drag, startPoint x: 354, startPoint y: 322, endPoint x: 476, endPoint y: 406, distance: 148.6
click at [355, 322] on span "Cancelar" at bounding box center [351, 324] width 26 height 18
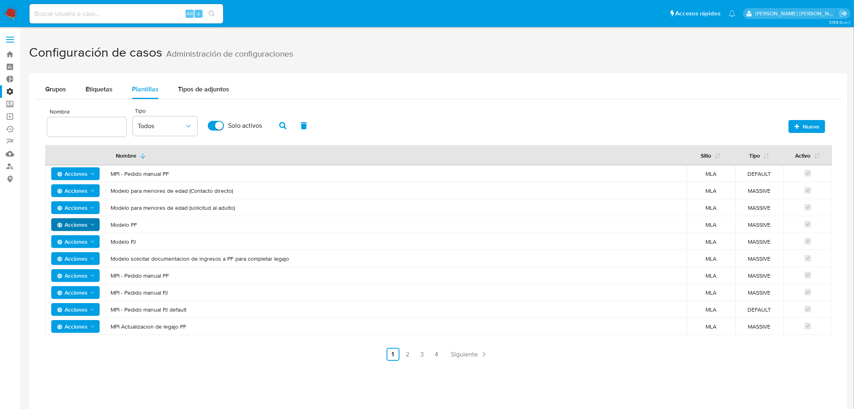
click at [807, 128] on span "Nuevo" at bounding box center [811, 126] width 17 height 13
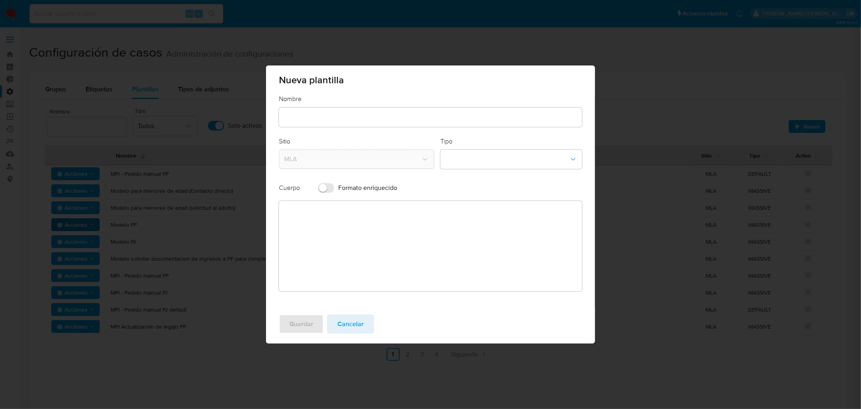
click at [427, 117] on input "text" at bounding box center [430, 117] width 303 height 10
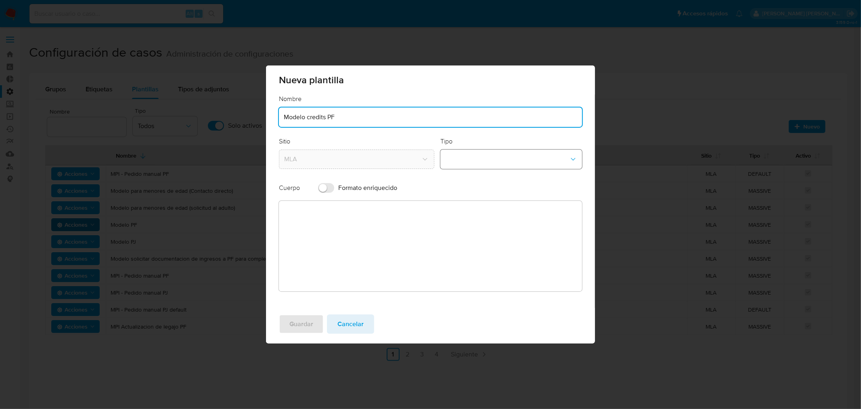
type input "Modelo credits PF"
click at [529, 167] on button "template-type-dropdown" at bounding box center [511, 158] width 142 height 19
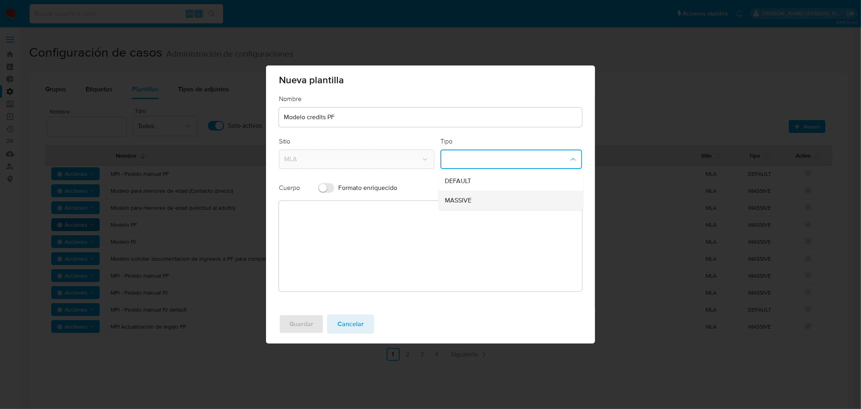
click at [514, 201] on div "MASSIVE" at bounding box center [508, 200] width 127 height 19
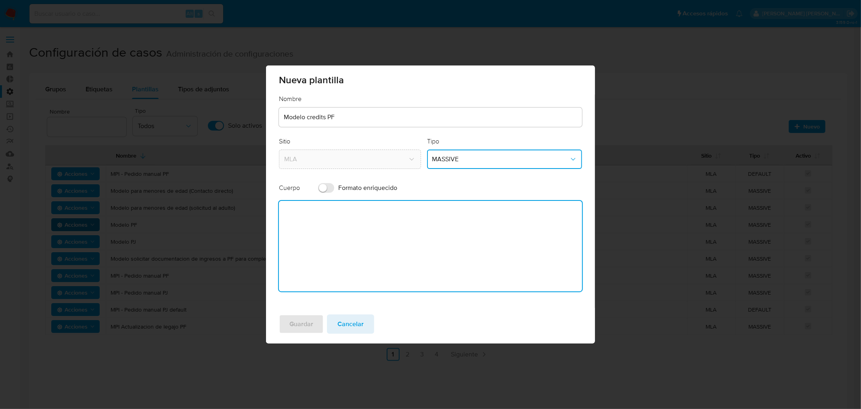
click at [352, 229] on textarea at bounding box center [430, 246] width 303 height 90
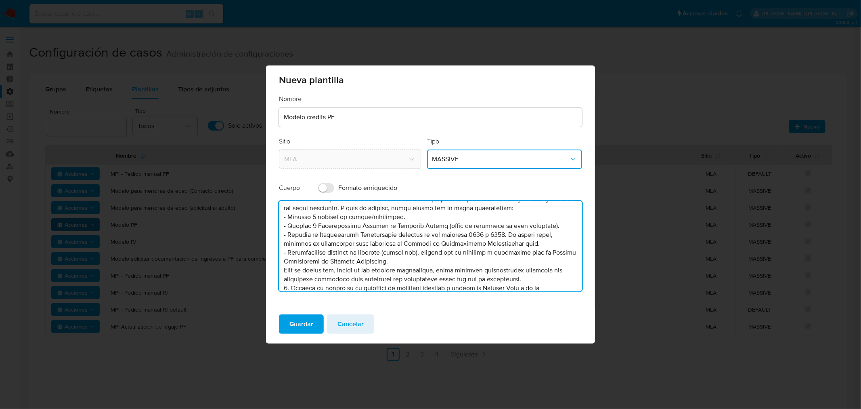
scroll to position [0, 0]
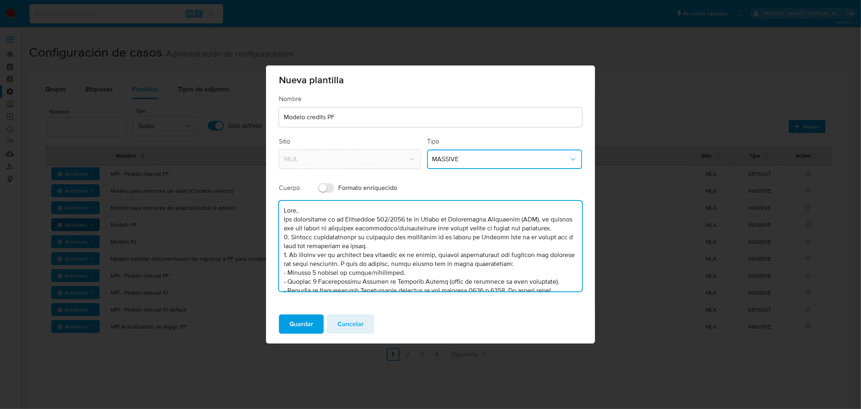
click at [354, 236] on textarea at bounding box center [430, 246] width 303 height 90
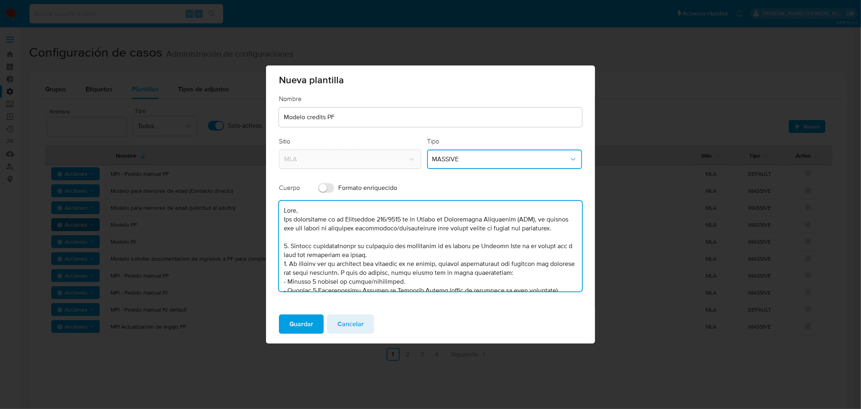
click at [377, 263] on textarea at bounding box center [430, 246] width 303 height 90
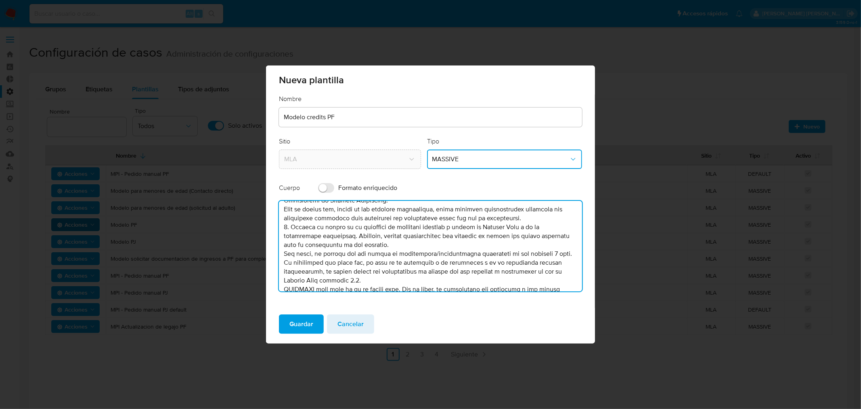
click at [535, 227] on textarea at bounding box center [430, 246] width 303 height 90
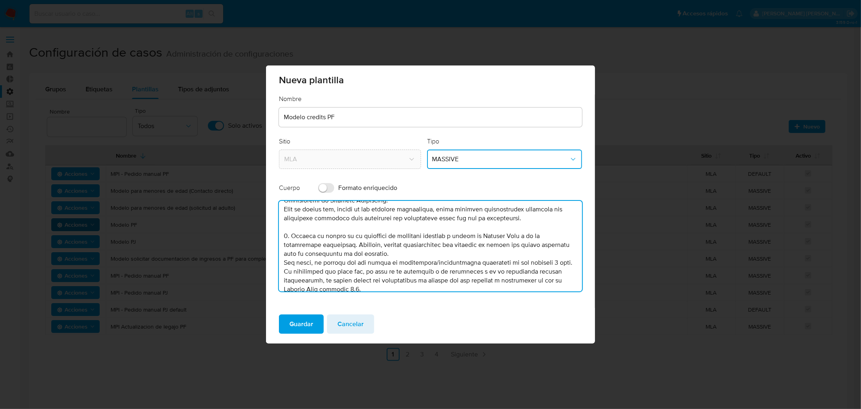
click at [284, 214] on textarea at bounding box center [430, 246] width 303 height 90
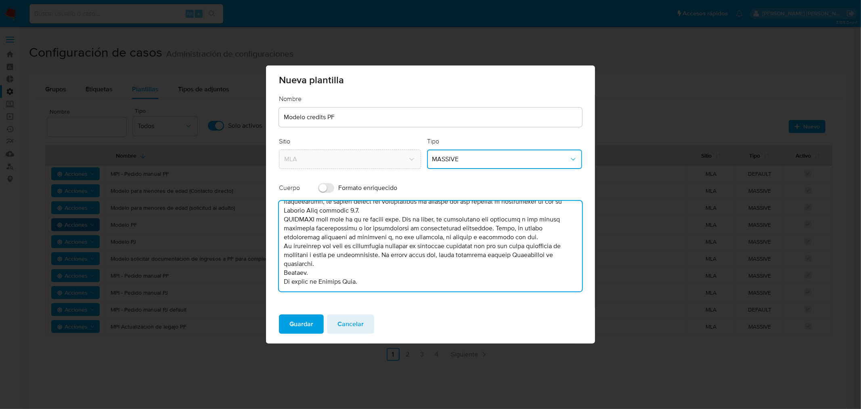
scroll to position [179, 0]
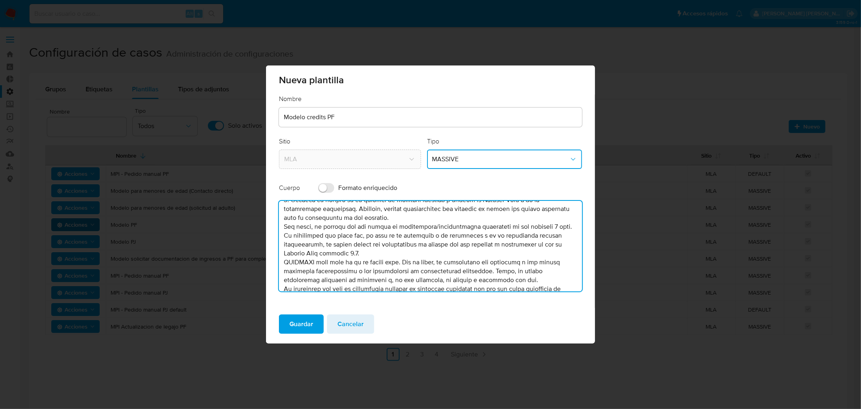
click at [397, 224] on textarea at bounding box center [430, 246] width 303 height 90
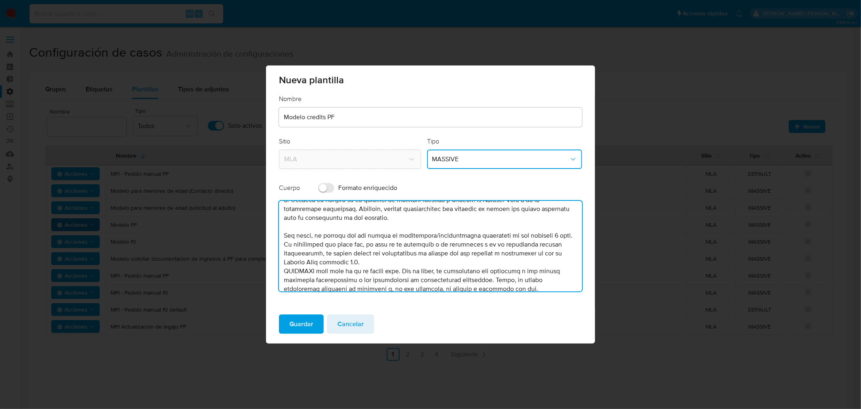
scroll to position [188, 0]
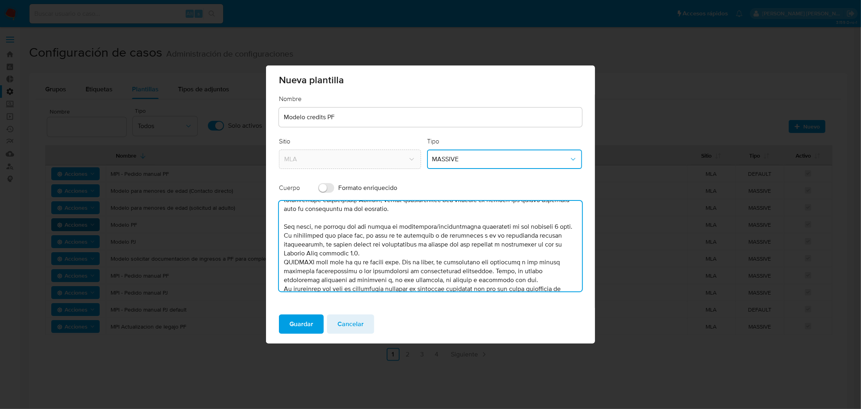
click at [388, 261] on textarea at bounding box center [430, 246] width 303 height 90
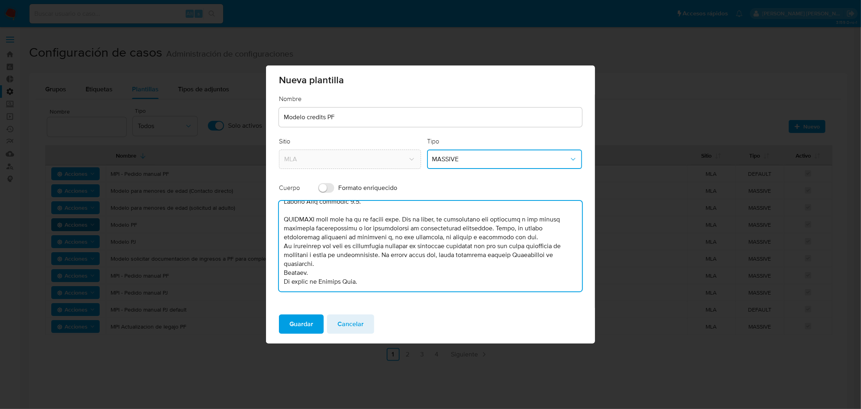
scroll to position [257, 0]
click at [314, 263] on textarea at bounding box center [430, 246] width 303 height 90
click at [385, 259] on textarea at bounding box center [430, 246] width 303 height 90
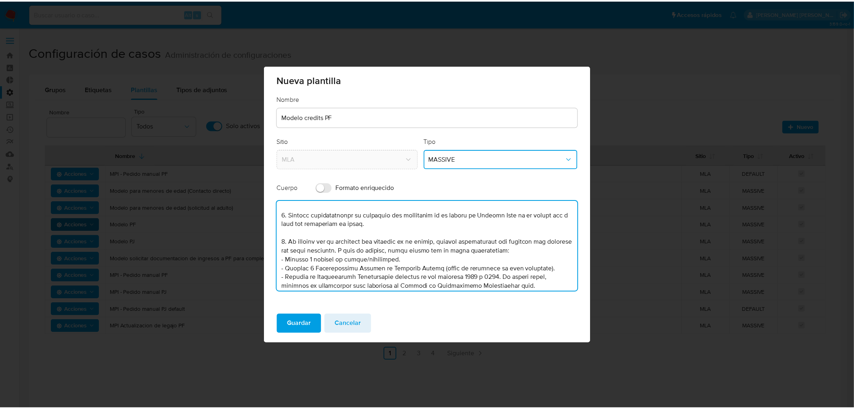
scroll to position [45, 0]
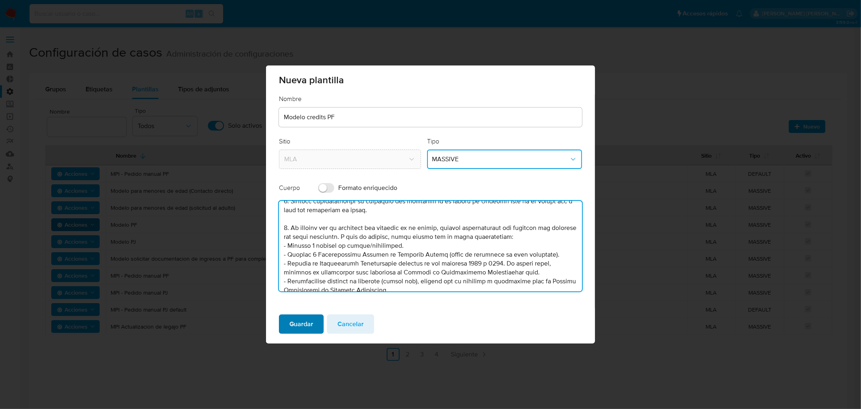
type textarea "Hola, Por disposición de la Resolución 200/2024 de la Unidad de Información Fin…"
click at [292, 325] on span "Guardar" at bounding box center [301, 324] width 24 height 18
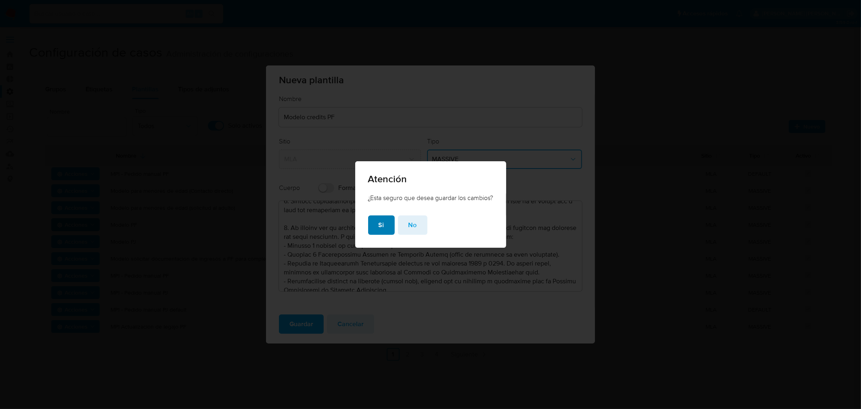
click at [379, 227] on span "Si" at bounding box center [382, 225] width 6 height 18
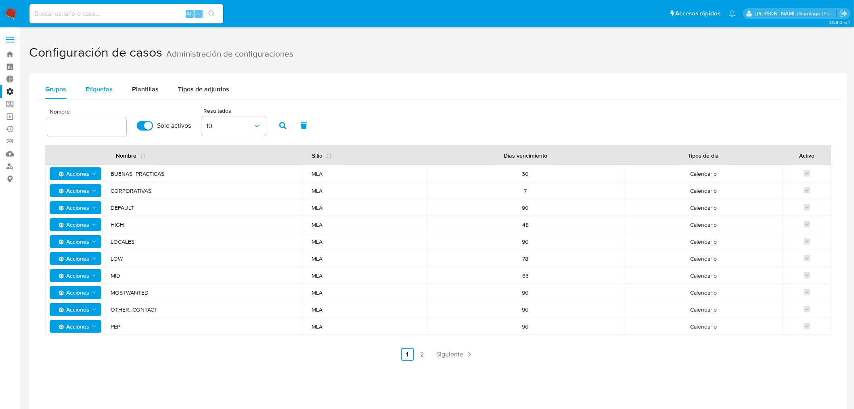
click at [105, 93] on span "Etiquetas" at bounding box center [99, 88] width 27 height 9
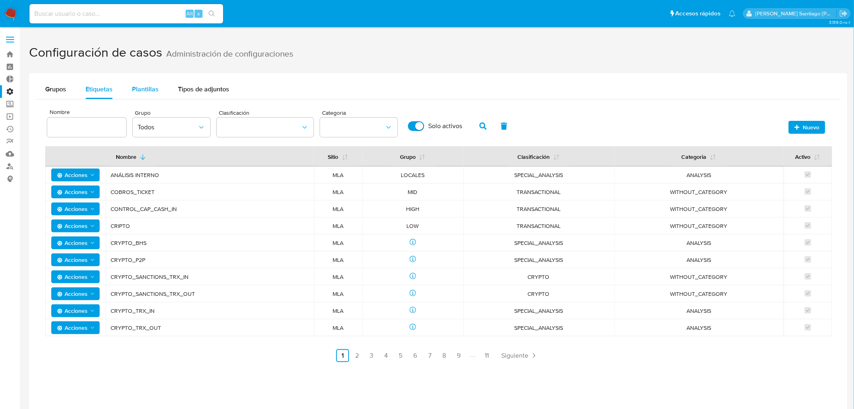
click at [132, 87] on span "Plantillas" at bounding box center [145, 88] width 27 height 9
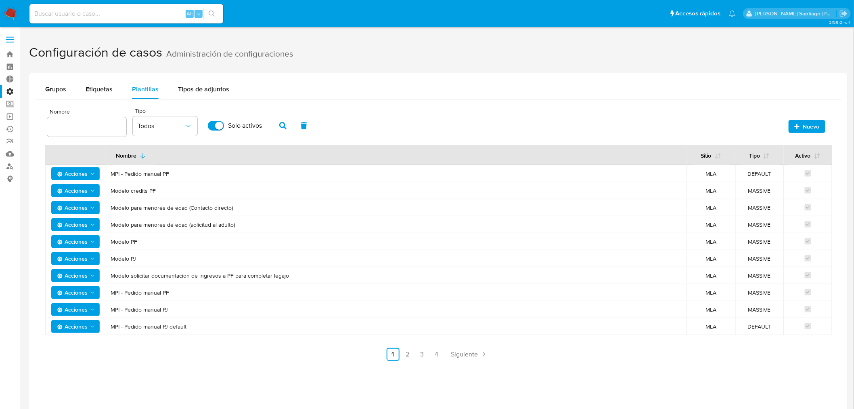
drag, startPoint x: 132, startPoint y: 189, endPoint x: 176, endPoint y: 195, distance: 44.9
click at [176, 195] on td "Modelo credits PF" at bounding box center [396, 190] width 581 height 17
click at [10, 14] on img at bounding box center [11, 14] width 14 height 14
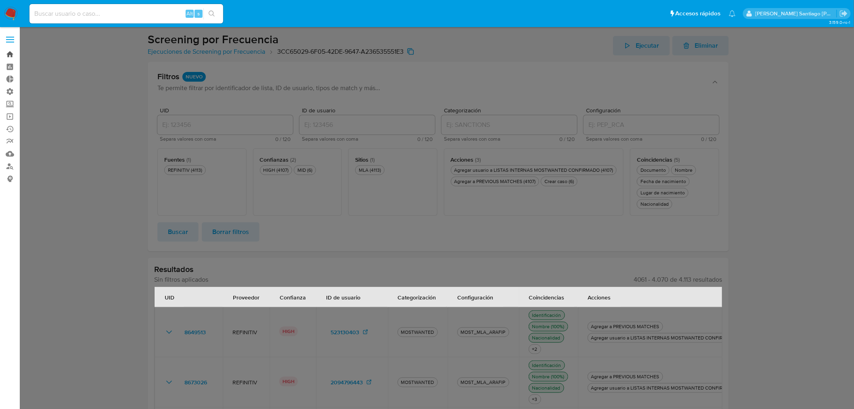
click at [14, 52] on link "Bandeja" at bounding box center [48, 54] width 96 height 13
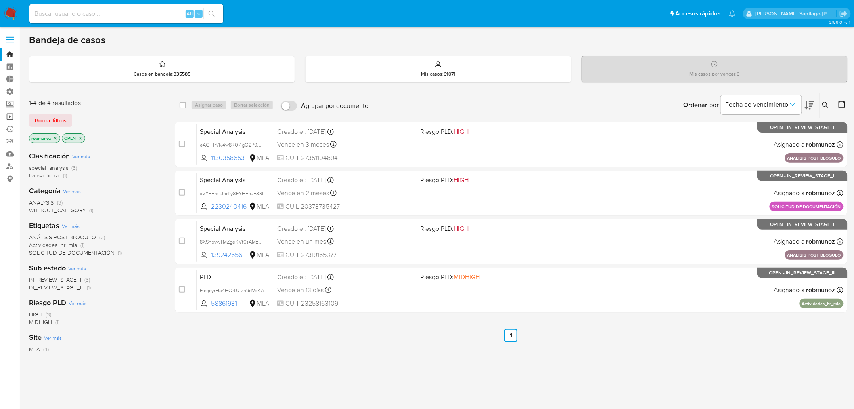
click at [10, 116] on link "Operaciones masivas" at bounding box center [48, 116] width 96 height 13
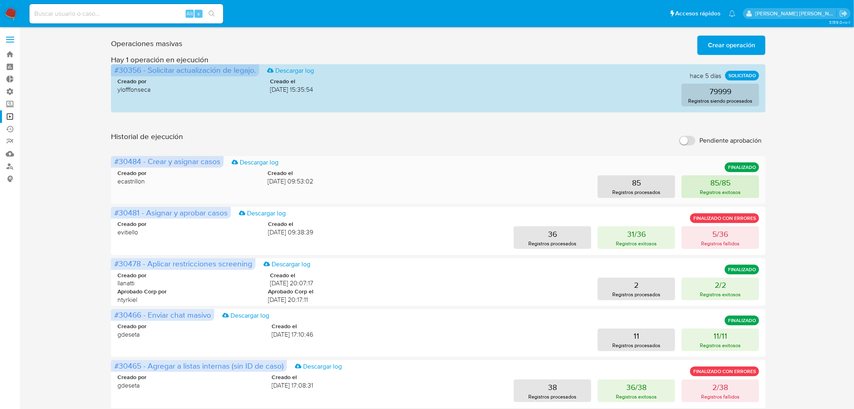
click at [735, 191] on p "Registros exitosos" at bounding box center [720, 192] width 41 height 8
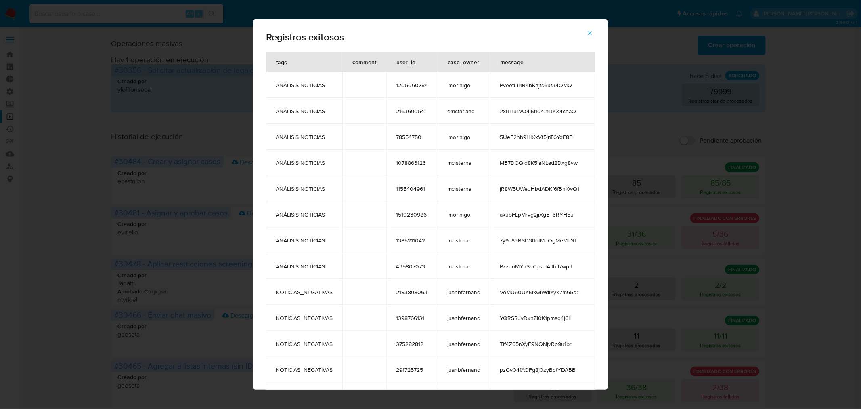
click at [788, 222] on div "Registros exitosos tags comment user_id case_owner message ANÁLISIS NOTICIAS 12…" at bounding box center [430, 204] width 861 height 409
drag, startPoint x: 598, startPoint y: 32, endPoint x: 610, endPoint y: 36, distance: 12.4
click at [603, 33] on button "button" at bounding box center [590, 32] width 28 height 19
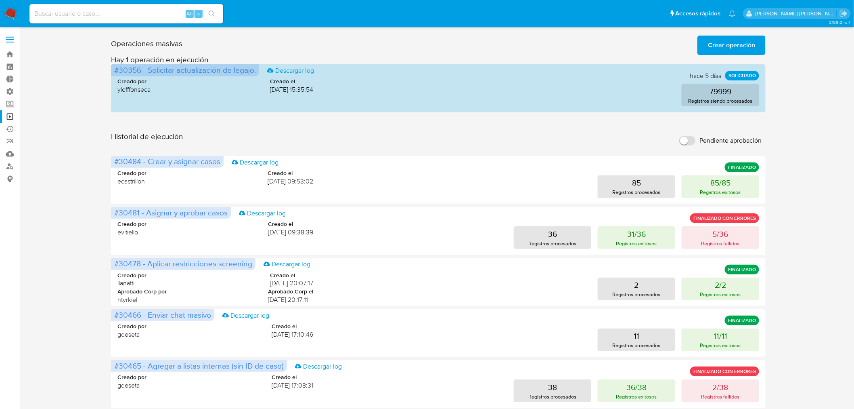
click at [717, 40] on span "Crear operación" at bounding box center [731, 45] width 47 height 18
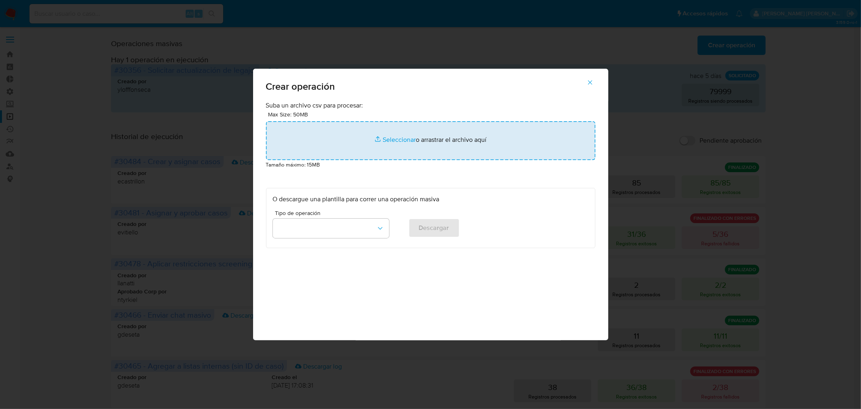
click at [458, 137] on input "file" at bounding box center [430, 140] width 329 height 39
type input "C:\fakepath\CREATE_CASE-Manuales septiembre.csv"
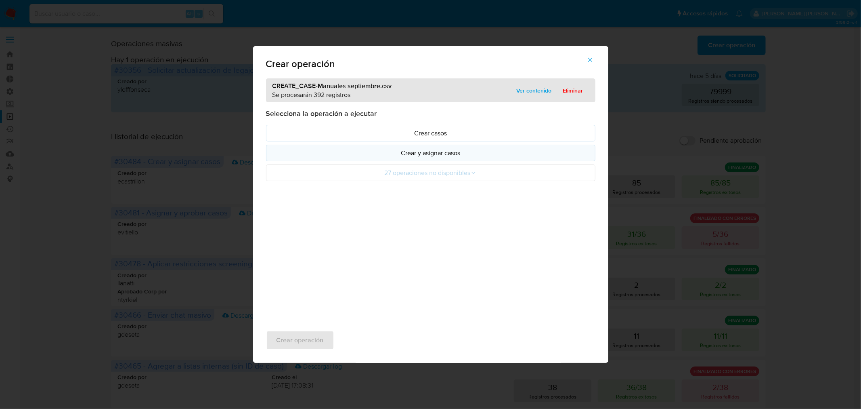
click at [426, 155] on p "Crear y asignar casos" at bounding box center [431, 152] width 316 height 9
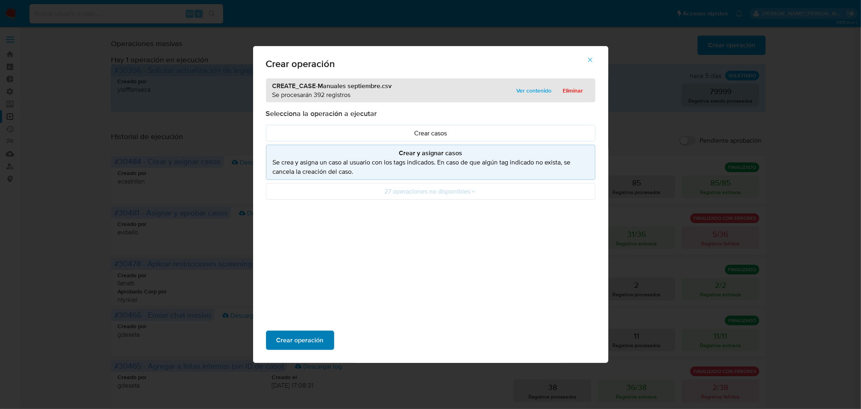
click at [300, 338] on span "Crear operación" at bounding box center [300, 340] width 47 height 18
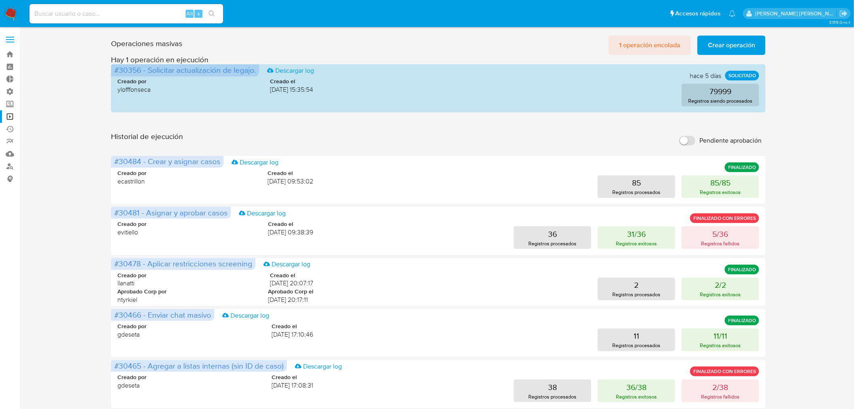
click at [656, 46] on span "1 operación encolada" at bounding box center [649, 45] width 61 height 18
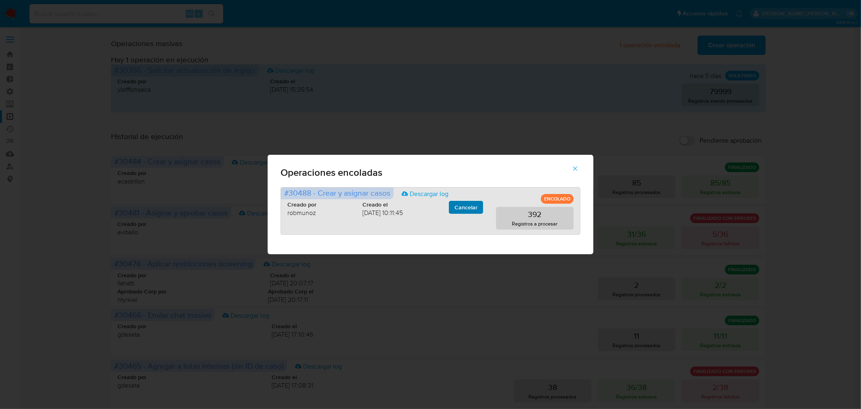
click at [470, 208] on span "Cancelar" at bounding box center [466, 206] width 23 height 11
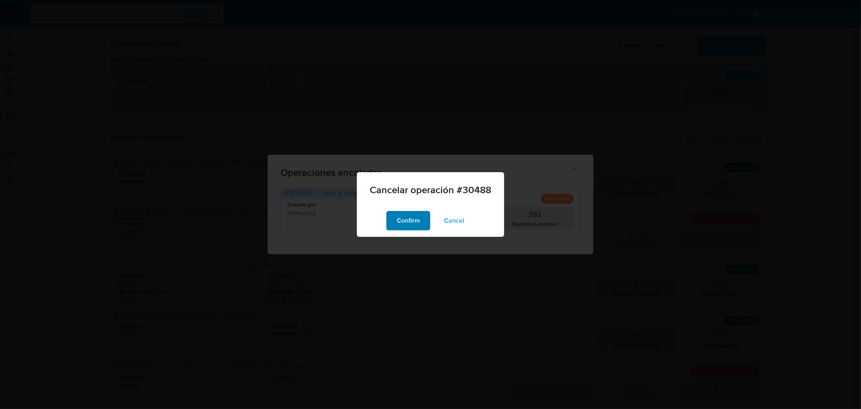
click at [402, 224] on span "Confirm" at bounding box center [408, 221] width 23 height 18
